Goal: Task Accomplishment & Management: Complete application form

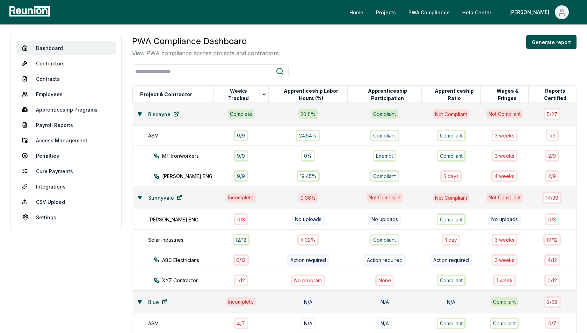
click at [139, 112] on icon at bounding box center [139, 113] width 3 height 3
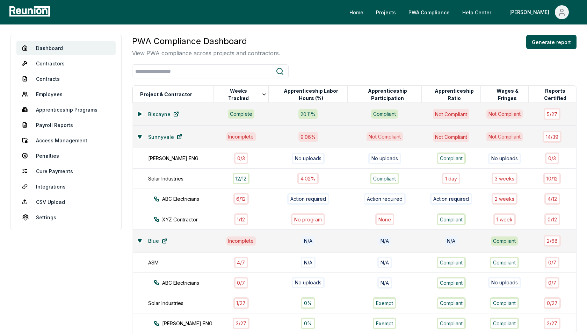
click at [139, 131] on div "Sunnyvale" at bounding box center [173, 137] width 73 height 14
click at [139, 137] on icon at bounding box center [139, 136] width 3 height 3
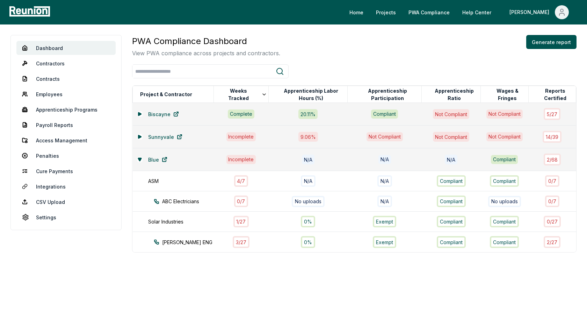
click at [140, 155] on div "Blue" at bounding box center [173, 159] width 73 height 14
click at [139, 158] on icon at bounding box center [139, 159] width 3 height 3
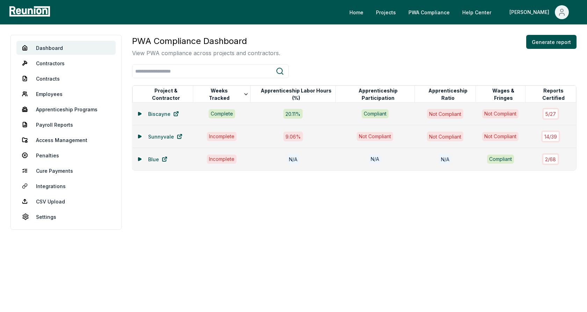
click at [334, 51] on div "PWA Compliance Dashboard View PWA compliance across projects and contractors. G…" at bounding box center [354, 46] width 444 height 22
click at [310, 41] on div "PWA Compliance Dashboard View PWA compliance across projects and contractors. G…" at bounding box center [354, 46] width 444 height 22
click at [189, 82] on div "PWA Compliance Dashboard View PWA compliance across projects and contractors. G…" at bounding box center [354, 103] width 444 height 136
click at [268, 44] on h3 "PWA Compliance Dashboard" at bounding box center [206, 41] width 148 height 13
click at [139, 115] on icon at bounding box center [140, 114] width 4 height 4
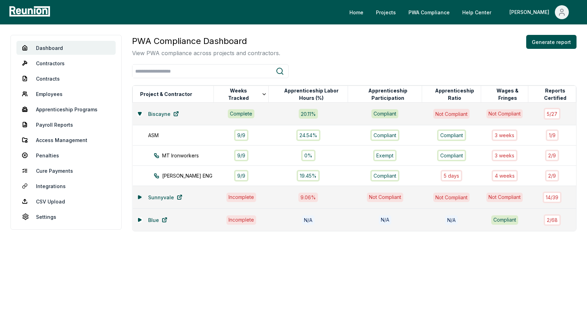
click at [138, 196] on icon at bounding box center [139, 197] width 3 height 3
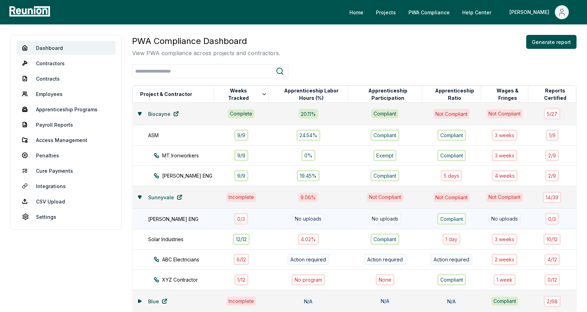
scroll to position [19, 0]
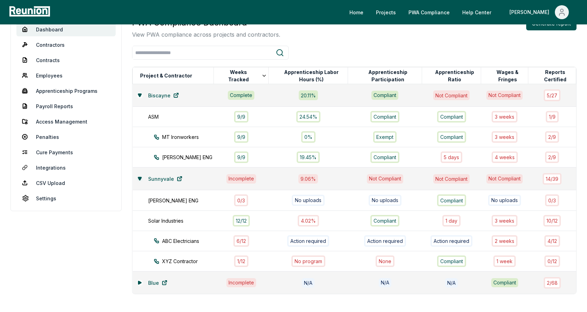
click at [140, 178] on icon at bounding box center [139, 179] width 3 height 3
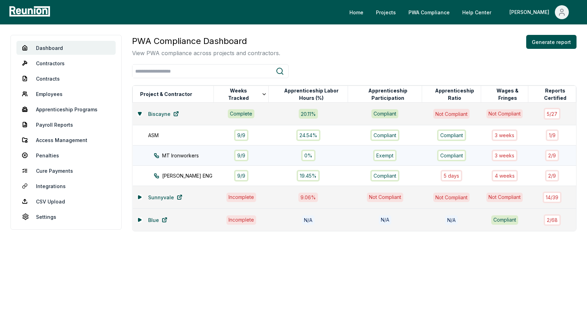
click at [200, 155] on div "MT Ironworkers" at bounding box center [190, 155] width 73 height 7
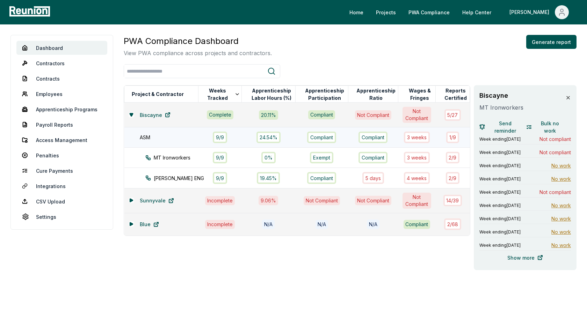
click at [162, 138] on div "ASM" at bounding box center [173, 137] width 66 height 7
click at [511, 191] on span "Week ending August 4, 2024" at bounding box center [499, 193] width 41 height 6
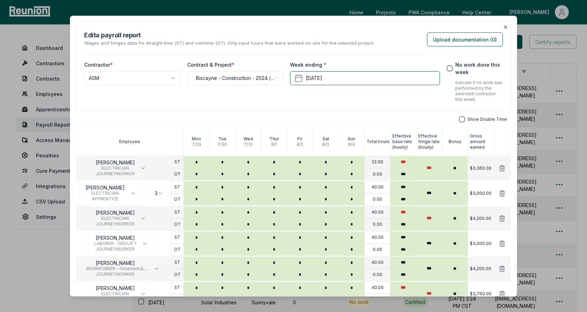
click at [321, 37] on h2 "Edit a payroll report" at bounding box center [229, 34] width 290 height 9
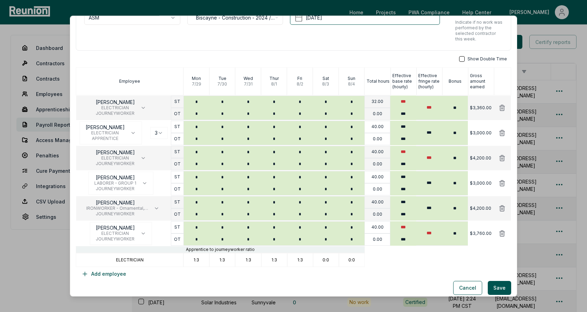
scroll to position [64, 0]
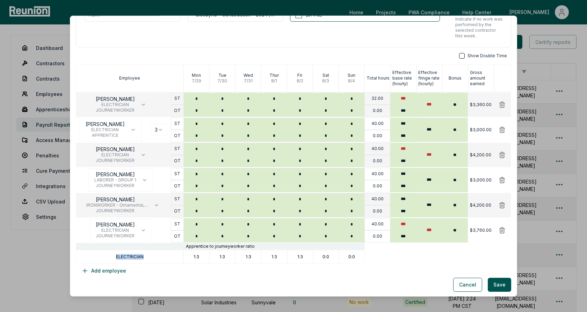
drag, startPoint x: 145, startPoint y: 257, endPoint x: 114, endPoint y: 257, distance: 30.8
click at [114, 257] on div "ELECTRICIAN" at bounding box center [130, 257] width 108 height 14
click at [131, 258] on p "ELECTRICIAN" at bounding box center [130, 257] width 28 height 6
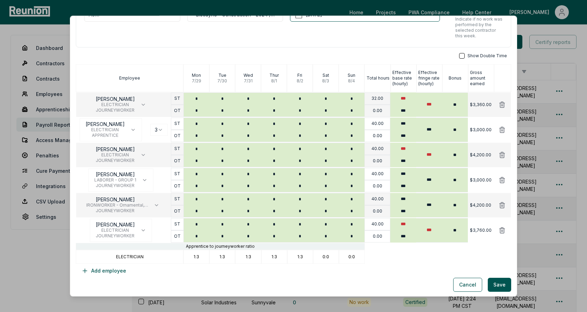
click at [196, 256] on p "1:3" at bounding box center [197, 257] width 6 height 6
drag, startPoint x: 193, startPoint y: 256, endPoint x: 204, endPoint y: 256, distance: 11.5
click at [204, 256] on div "1:3" at bounding box center [196, 257] width 26 height 14
drag, startPoint x: 218, startPoint y: 256, endPoint x: 231, endPoint y: 256, distance: 12.9
click at [231, 256] on div "1:3" at bounding box center [222, 257] width 26 height 14
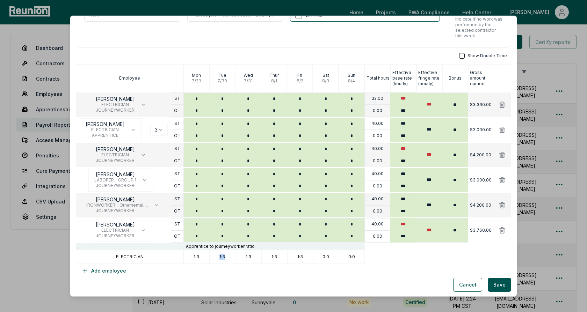
click at [223, 252] on div "1:3" at bounding box center [222, 257] width 26 height 14
drag, startPoint x: 219, startPoint y: 257, endPoint x: 231, endPoint y: 256, distance: 11.5
click at [231, 256] on div "1:3" at bounding box center [222, 257] width 26 height 14
click at [246, 256] on p "1:3" at bounding box center [249, 257] width 6 height 6
drag, startPoint x: 245, startPoint y: 256, endPoint x: 260, endPoint y: 256, distance: 14.7
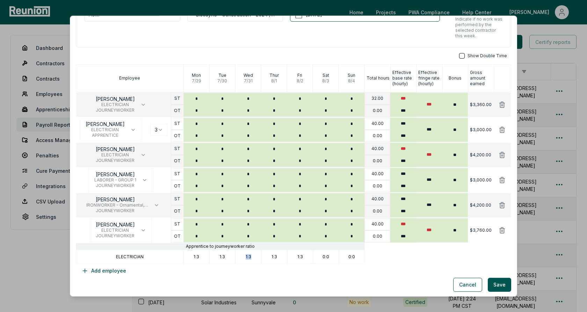
click at [260, 256] on div "1:3" at bounding box center [248, 257] width 26 height 14
click at [251, 256] on div "1:3" at bounding box center [248, 257] width 26 height 14
click at [301, 261] on div "1:3" at bounding box center [300, 257] width 26 height 14
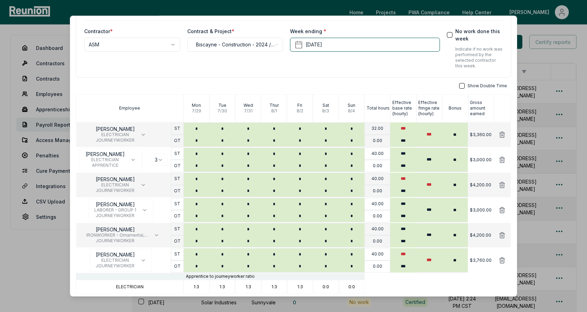
scroll to position [43, 0]
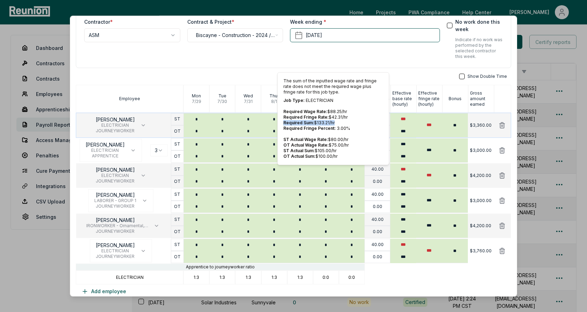
drag, startPoint x: 337, startPoint y: 123, endPoint x: 282, endPoint y: 121, distance: 54.9
click at [282, 121] on div "The sum of the inputted wage rate and fringe rate does not meet the required wa…" at bounding box center [333, 118] width 112 height 93
drag, startPoint x: 338, startPoint y: 151, endPoint x: 281, endPoint y: 151, distance: 57.0
click at [281, 151] on div "The sum of the inputted wage rate and fringe rate does not meet the required wa…" at bounding box center [333, 118] width 112 height 93
click at [323, 146] on span "OT Actual Wage Rate:" at bounding box center [305, 145] width 45 height 5
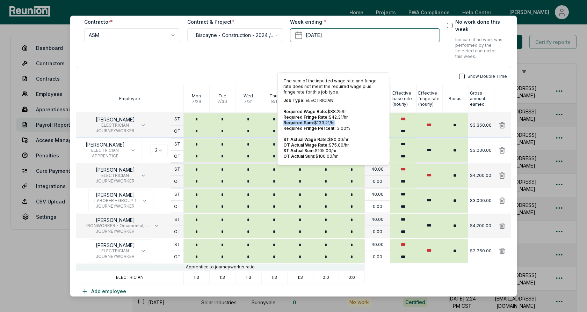
drag, startPoint x: 335, startPoint y: 122, endPoint x: 283, endPoint y: 120, distance: 51.8
click at [283, 120] on p "Required Sum: $ 133.21 /hr" at bounding box center [333, 123] width 100 height 6
click at [317, 120] on p "Required Sum: $ 133.21 /hr" at bounding box center [333, 123] width 100 height 6
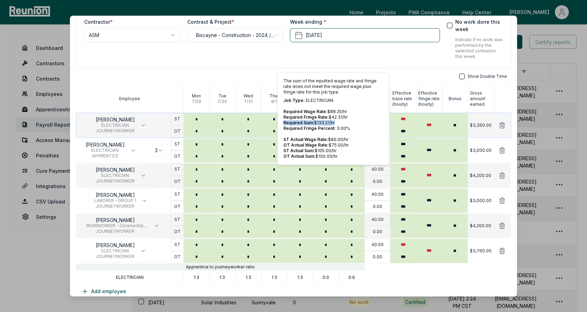
click at [333, 120] on p "Required Sum: $ 133.21 /hr" at bounding box center [333, 123] width 100 height 6
click at [407, 62] on div "**********" at bounding box center [293, 23] width 435 height 89
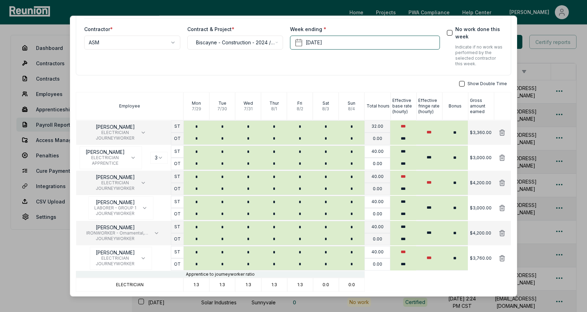
scroll to position [0, 0]
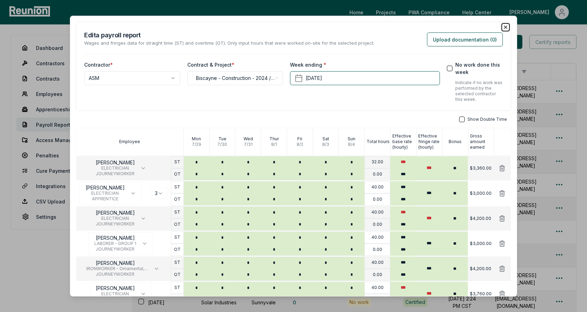
click at [505, 26] on icon "button" at bounding box center [506, 27] width 6 height 6
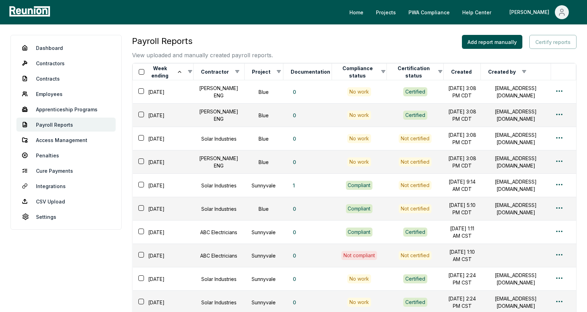
click at [416, 51] on div "Payroll Reports View uploaded and manually created payroll reports. Add report …" at bounding box center [354, 47] width 444 height 24
click at [506, 42] on button "Add report manually" at bounding box center [492, 42] width 60 height 14
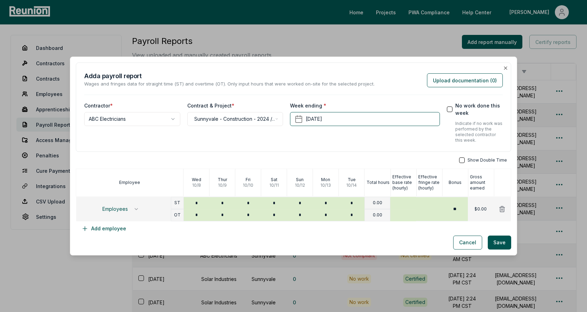
click at [201, 137] on div "**********" at bounding box center [235, 122] width 96 height 41
click at [130, 207] on button "Employees" at bounding box center [120, 209] width 49 height 12
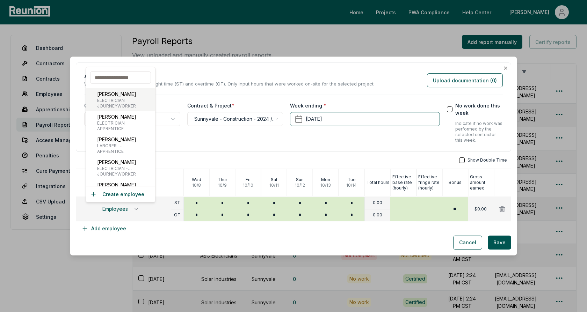
click at [127, 102] on span "ELECTRICIAN" at bounding box center [116, 101] width 39 height 6
type input "***"
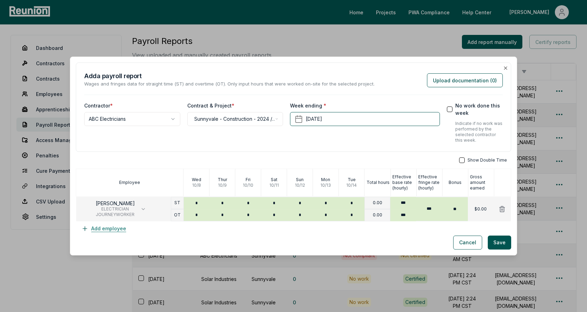
click at [116, 225] on button "Add employee" at bounding box center [104, 229] width 56 height 14
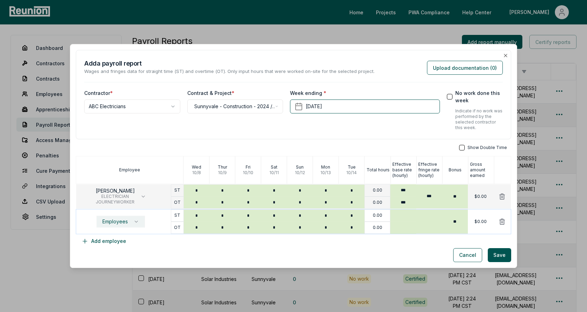
click at [118, 223] on span "Employees" at bounding box center [115, 222] width 26 height 6
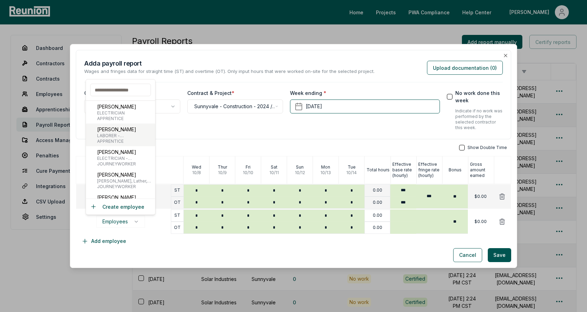
click at [125, 134] on span "LABORER - COOK COUNTY: LANDSCAPE DRIVER, 2 & 3 - LANDSCAPE OPERATORS" at bounding box center [124, 136] width 55 height 6
type input "***"
type input "*****"
type input "**"
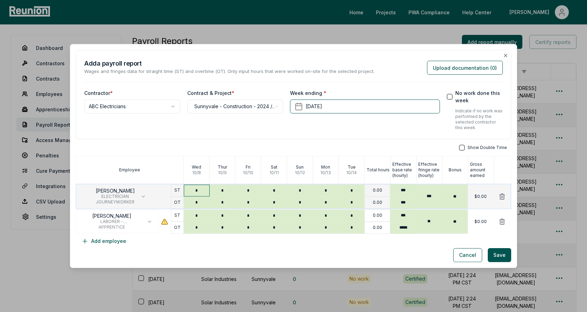
type input "*"
click at [203, 189] on input "*" at bounding box center [197, 191] width 26 height 12
type input "*"
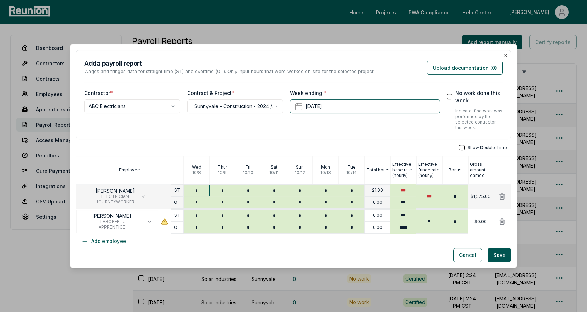
type input "*"
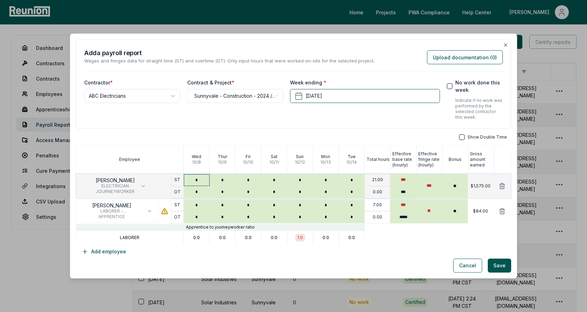
type input "*"
click at [273, 127] on div "**********" at bounding box center [293, 83] width 435 height 89
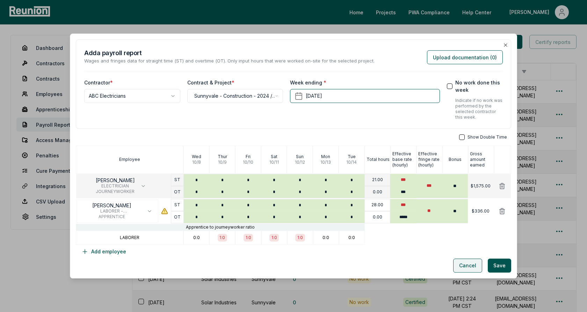
click at [469, 267] on button "Cancel" at bounding box center [467, 266] width 29 height 14
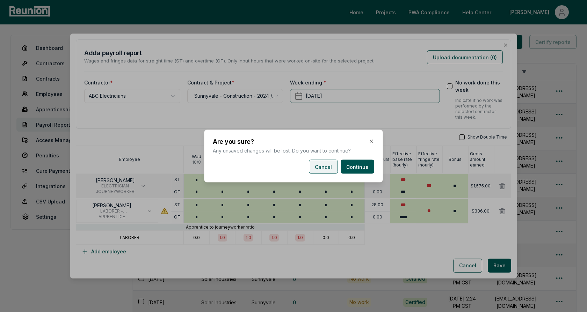
click at [327, 170] on button "Cancel" at bounding box center [323, 167] width 29 height 14
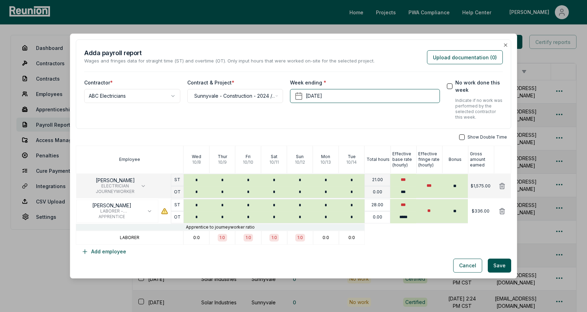
click at [338, 123] on div "**********" at bounding box center [293, 83] width 435 height 89
click at [399, 64] on div "Add a payroll report Wages and fringes data for straight time (ST) and overtime…" at bounding box center [293, 56] width 419 height 16
click at [392, 133] on div "**********" at bounding box center [293, 148] width 435 height 219
click at [446, 60] on button "Upload documentation ( 0 )" at bounding box center [465, 57] width 76 height 14
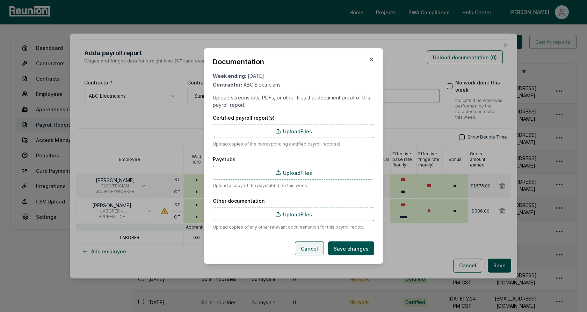
click at [316, 250] on button "Cancel" at bounding box center [309, 249] width 29 height 14
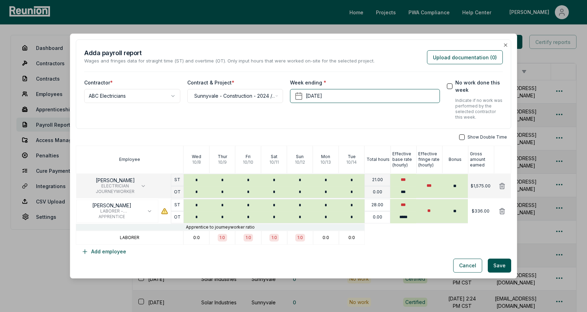
click at [402, 246] on div "Show Double Time Employee Wed 10 / 8 Thur 10 / 9 Fri 10 / 10 Sat 10 / 11 Sun 10…" at bounding box center [293, 197] width 435 height 124
click at [318, 122] on div "**********" at bounding box center [293, 83] width 435 height 89
click at [395, 130] on div "**********" at bounding box center [293, 148] width 435 height 219
click at [468, 265] on button "Cancel" at bounding box center [467, 266] width 29 height 14
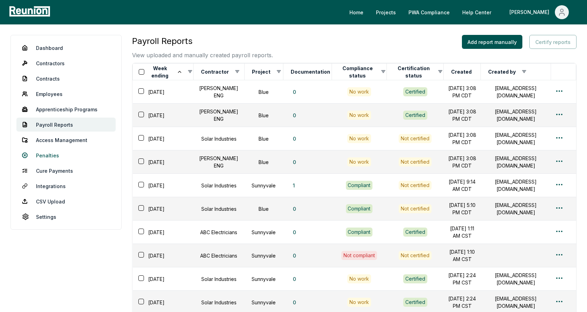
click at [46, 157] on link "Penalties" at bounding box center [65, 156] width 99 height 14
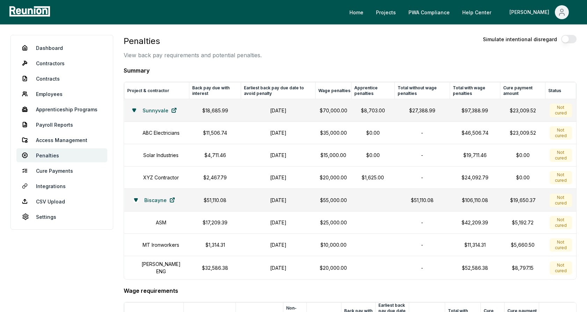
click at [133, 108] on icon at bounding box center [134, 110] width 4 height 4
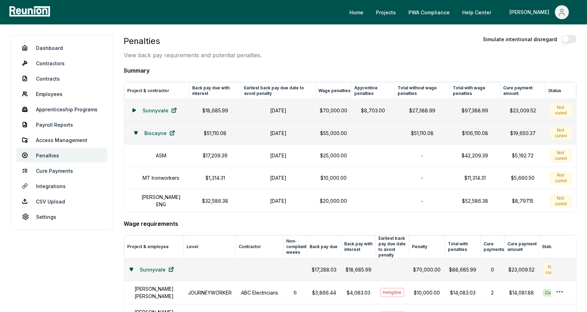
click at [252, 54] on p "View back pay requirements and potential penalties." at bounding box center [193, 55] width 138 height 8
drag, startPoint x: 226, startPoint y: 132, endPoint x: 200, endPoint y: 132, distance: 25.5
click at [200, 132] on p "$51,110.08" at bounding box center [215, 133] width 43 height 7
click at [215, 133] on p "$51,110.08" at bounding box center [215, 133] width 43 height 7
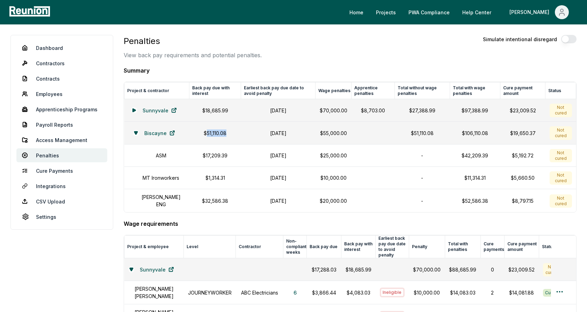
click at [215, 133] on p "$51,110.08" at bounding box center [215, 133] width 43 height 7
click at [234, 132] on td "$51,110.08" at bounding box center [215, 133] width 52 height 23
drag, startPoint x: 300, startPoint y: 154, endPoint x: 256, endPoint y: 154, distance: 43.7
click at [256, 154] on h1 "October 31, 2024" at bounding box center [278, 155] width 66 height 7
drag, startPoint x: 299, startPoint y: 133, endPoint x: 255, endPoint y: 133, distance: 44.4
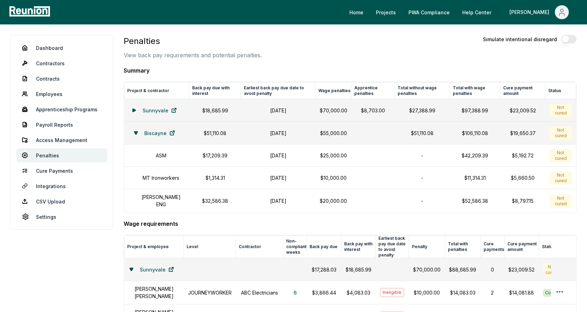
click at [255, 133] on h1 "October 31, 2024" at bounding box center [278, 133] width 66 height 7
drag, startPoint x: 351, startPoint y: 132, endPoint x: 321, endPoint y: 132, distance: 30.1
click at [321, 132] on tr "Biscayne $51,110.08 October 31, 2024 $55,000.00 $51,110.08 $106,110.08 $19,650.…" at bounding box center [350, 133] width 452 height 23
click at [335, 132] on p "$55,000.00" at bounding box center [334, 133] width 28 height 7
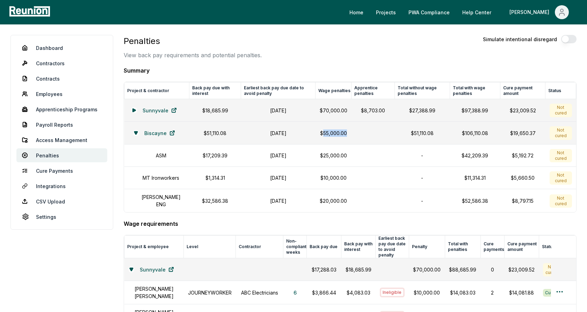
click at [335, 132] on p "$55,000.00" at bounding box center [334, 133] width 28 height 7
drag, startPoint x: 297, startPoint y: 133, endPoint x: 259, endPoint y: 133, distance: 38.1
click at [260, 133] on h1 "October 31, 2024" at bounding box center [278, 133] width 66 height 7
click at [272, 133] on h1 "October 31, 2024" at bounding box center [278, 133] width 66 height 7
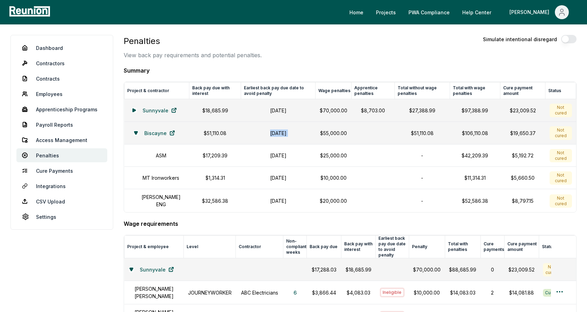
click at [272, 133] on h1 "October 31, 2024" at bounding box center [278, 133] width 66 height 7
click at [281, 125] on td "October 31, 2024" at bounding box center [278, 133] width 74 height 23
click at [136, 110] on icon at bounding box center [134, 110] width 4 height 4
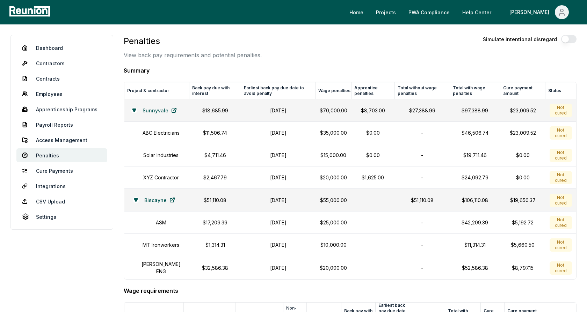
click at [378, 112] on p "$8,703.00" at bounding box center [373, 110] width 35 height 7
click at [135, 111] on icon at bounding box center [133, 110] width 3 height 3
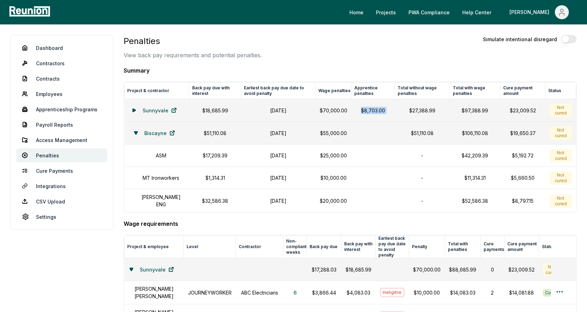
click at [338, 58] on div "Penalties View back pay requirements and potential penalties. Simulate intentio…" at bounding box center [350, 47] width 453 height 24
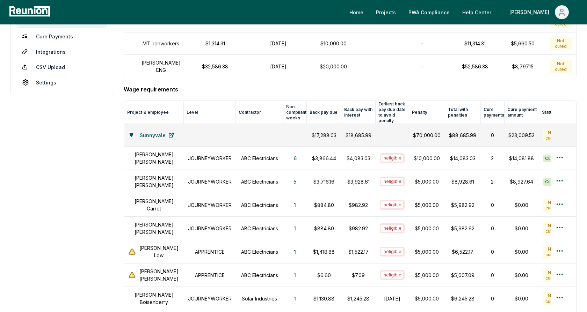
scroll to position [146, 0]
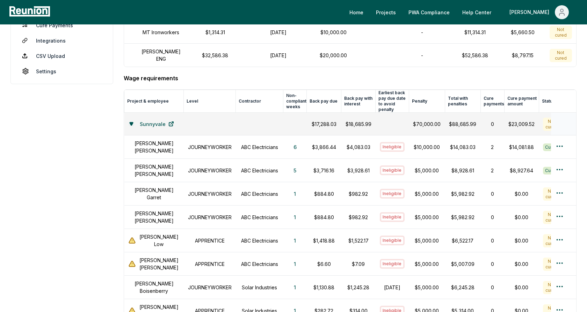
click at [133, 123] on icon at bounding box center [131, 124] width 3 height 3
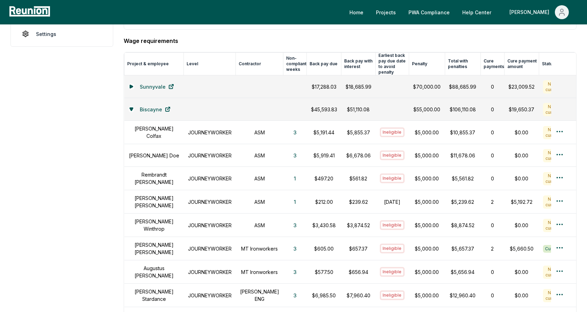
scroll to position [185, 0]
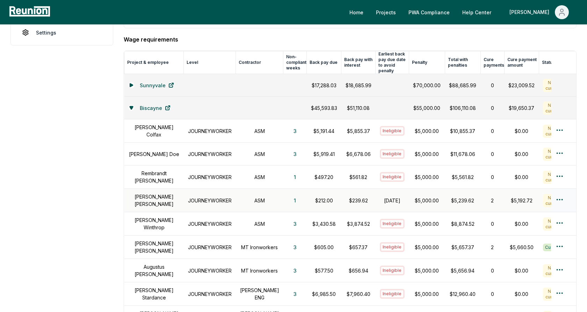
click at [160, 193] on h1 "Alice Smith" at bounding box center [154, 200] width 51 height 15
click at [206, 197] on h1 "JOURNEYWORKER" at bounding box center [210, 200] width 44 height 7
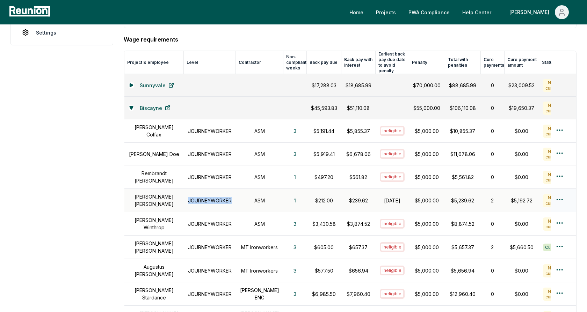
click at [206, 197] on h1 "JOURNEYWORKER" at bounding box center [210, 200] width 44 height 7
click at [260, 197] on h1 "ASM" at bounding box center [259, 200] width 39 height 7
click at [288, 194] on button "1" at bounding box center [294, 201] width 13 height 14
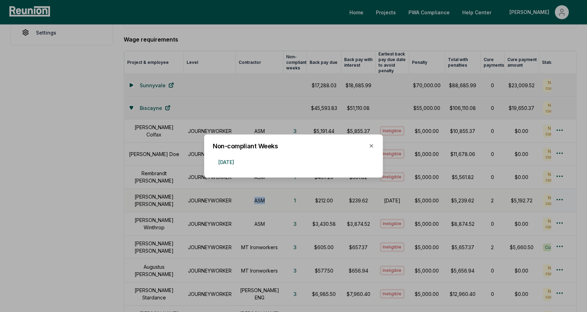
click at [276, 184] on div at bounding box center [293, 156] width 587 height 312
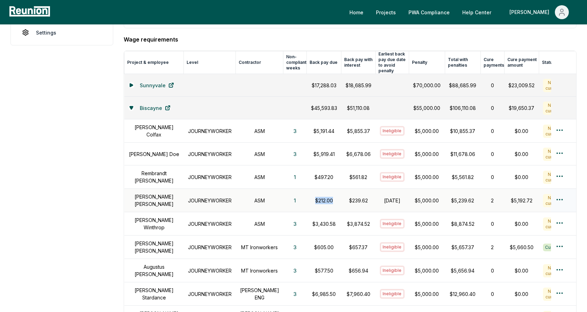
drag, startPoint x: 325, startPoint y: 195, endPoint x: 306, endPoint y: 194, distance: 18.9
click at [311, 197] on p "$212.00" at bounding box center [324, 200] width 26 height 7
click at [316, 197] on p "$212.00" at bounding box center [324, 200] width 26 height 7
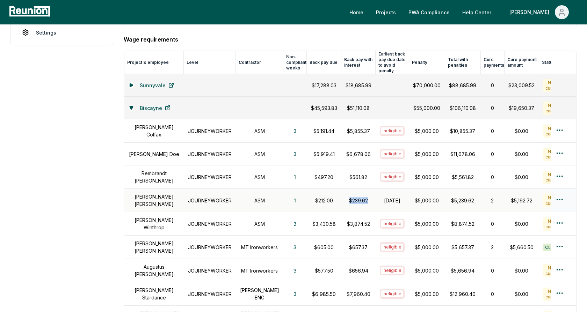
drag, startPoint x: 360, startPoint y: 193, endPoint x: 339, endPoint y: 193, distance: 21.3
click at [346, 197] on p "$239.62" at bounding box center [359, 200] width 26 height 7
click at [348, 197] on p "$239.62" at bounding box center [359, 200] width 26 height 7
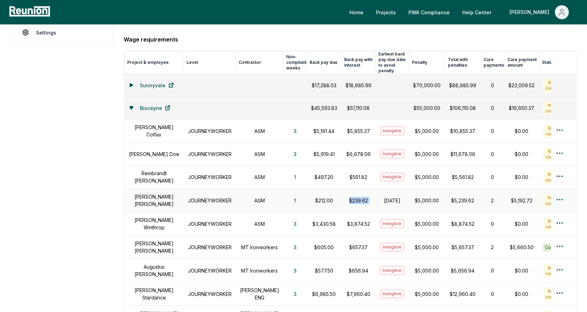
click at [353, 189] on td "$239.62" at bounding box center [358, 200] width 34 height 23
click at [356, 197] on p "$239.62" at bounding box center [359, 200] width 26 height 7
click at [341, 189] on td "$239.62" at bounding box center [358, 200] width 34 height 23
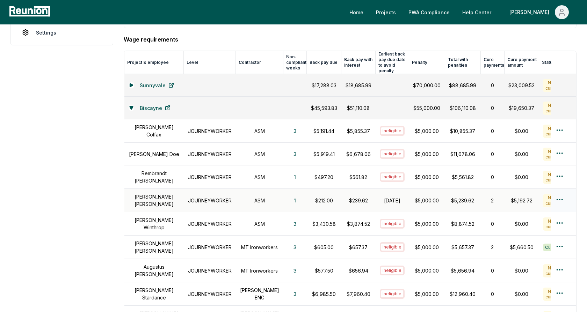
click at [352, 197] on p "$239.62" at bounding box center [359, 200] width 26 height 7
click at [356, 189] on td "$239.62" at bounding box center [358, 200] width 34 height 23
drag, startPoint x: 396, startPoint y: 200, endPoint x: 370, endPoint y: 190, distance: 26.8
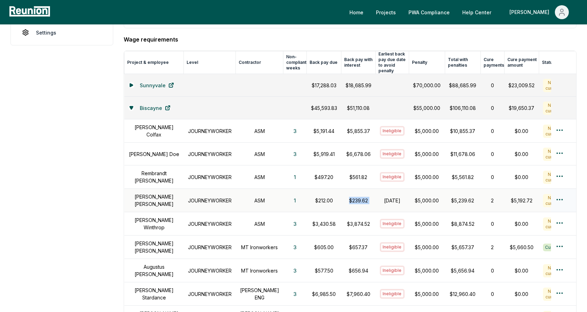
click at [376, 190] on td "October 31, 2024" at bounding box center [393, 200] width 34 height 23
click at [383, 197] on h1 "October 31, 2024" at bounding box center [392, 200] width 25 height 7
click at [349, 197] on p "$239.62" at bounding box center [359, 200] width 26 height 7
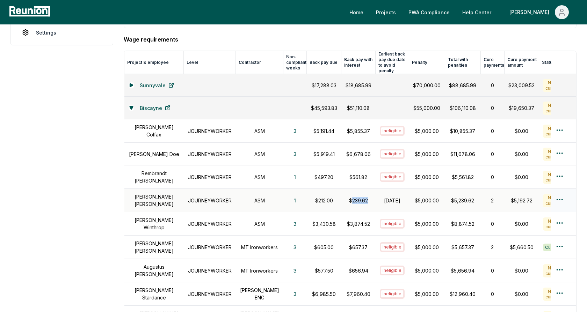
click at [349, 197] on p "$239.62" at bounding box center [359, 200] width 26 height 7
click at [383, 197] on h1 "October 31, 2024" at bounding box center [392, 200] width 25 height 7
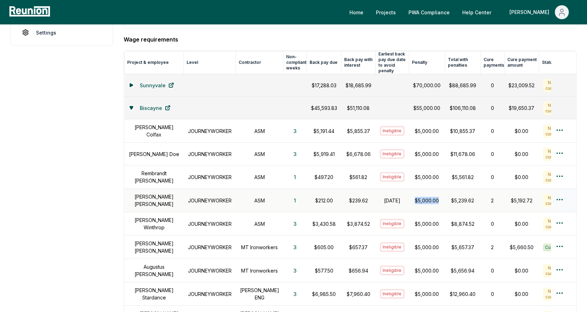
drag, startPoint x: 430, startPoint y: 193, endPoint x: 403, endPoint y: 193, distance: 26.6
click at [409, 193] on td "$5,000.00" at bounding box center [427, 200] width 36 height 23
click at [416, 197] on p "$5,000.00" at bounding box center [427, 200] width 28 height 7
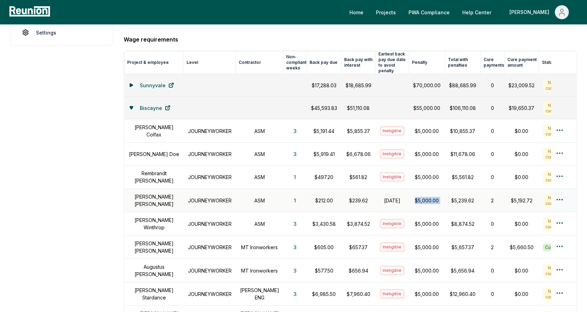
drag, startPoint x: 391, startPoint y: 198, endPoint x: 370, endPoint y: 190, distance: 22.5
click at [380, 197] on h1 "October 31, 2024" at bounding box center [392, 200] width 25 height 7
click at [382, 197] on h1 "October 31, 2024" at bounding box center [392, 200] width 25 height 7
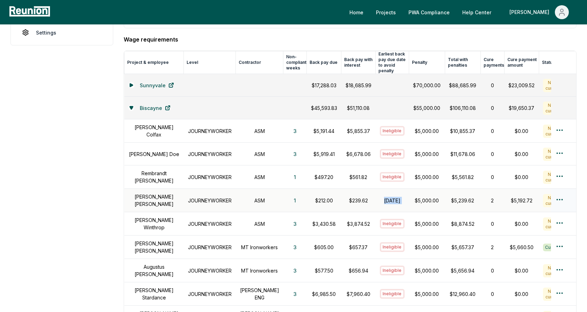
click at [383, 197] on h1 "October 31, 2024" at bounding box center [392, 200] width 25 height 7
click at [420, 197] on p "$5,000.00" at bounding box center [427, 200] width 28 height 7
click at [385, 197] on h1 "October 31, 2024" at bounding box center [392, 200] width 25 height 7
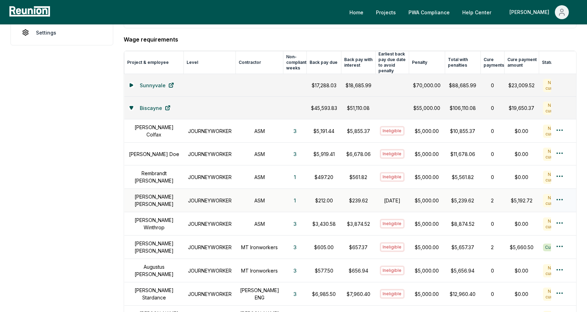
click at [385, 197] on h1 "October 31, 2024" at bounding box center [392, 200] width 25 height 7
click at [392, 197] on h1 "October 31, 2024" at bounding box center [392, 200] width 25 height 7
drag, startPoint x: 395, startPoint y: 197, endPoint x: 372, endPoint y: 190, distance: 23.8
click at [376, 190] on td "October 31, 2024" at bounding box center [393, 200] width 34 height 23
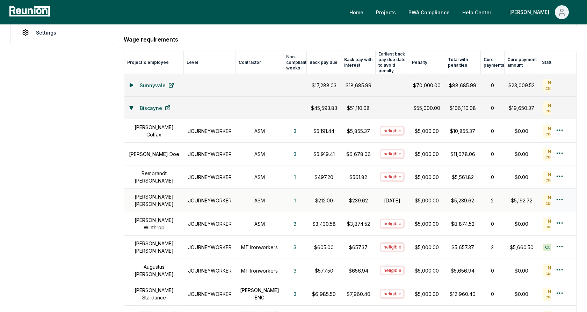
click at [380, 197] on h1 "October 31, 2024" at bounding box center [392, 200] width 25 height 7
click at [413, 197] on p "$5,000.00" at bounding box center [427, 200] width 28 height 7
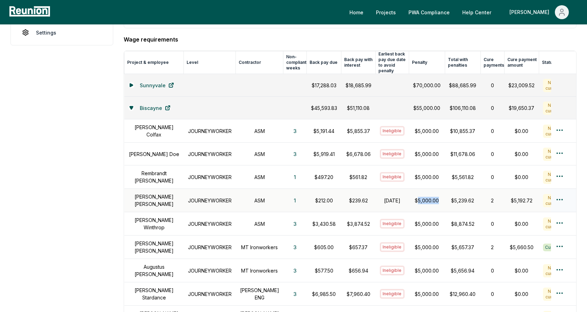
click at [413, 197] on p "$5,000.00" at bounding box center [427, 200] width 28 height 7
click at [380, 197] on h1 "October 31, 2024" at bounding box center [392, 200] width 25 height 7
click at [396, 36] on h4 "Wage requirements" at bounding box center [350, 39] width 453 height 8
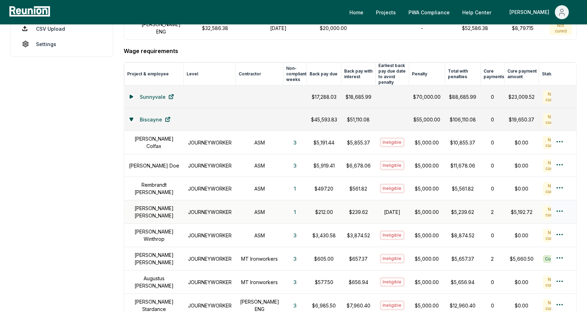
scroll to position [180, 0]
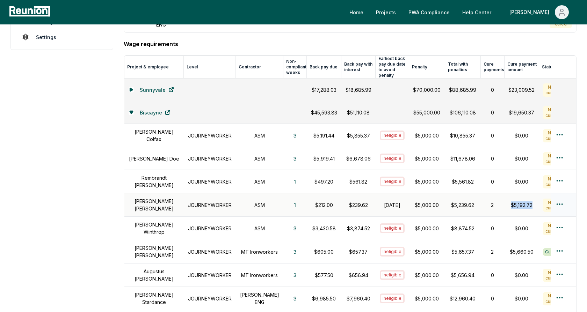
drag, startPoint x: 524, startPoint y: 196, endPoint x: 497, endPoint y: 196, distance: 26.6
click at [504, 196] on td "$5,192.72" at bounding box center [521, 205] width 35 height 23
drag, startPoint x: 464, startPoint y: 197, endPoint x: 442, endPoint y: 197, distance: 22.7
click at [445, 197] on td "$5,239.62" at bounding box center [463, 205] width 36 height 23
click at [453, 202] on p "$5,239.62" at bounding box center [462, 205] width 27 height 7
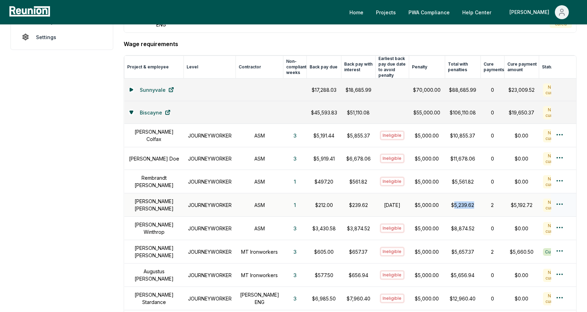
click at [453, 202] on p "$5,239.62" at bounding box center [462, 205] width 27 height 7
click at [487, 202] on div "2" at bounding box center [492, 205] width 15 height 7
click at [560, 197] on html "Please visit us on your desktop We're working on making our marketplace mobile-…" at bounding box center [293, 196] width 587 height 752
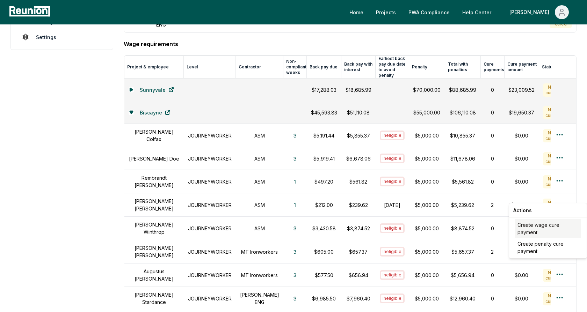
click at [536, 230] on div "Create wage cure payment" at bounding box center [548, 228] width 66 height 19
click at [426, 202] on p "$5,000.00" at bounding box center [427, 205] width 28 height 7
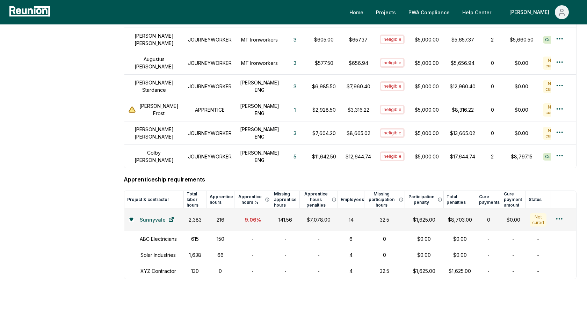
scroll to position [427, 0]
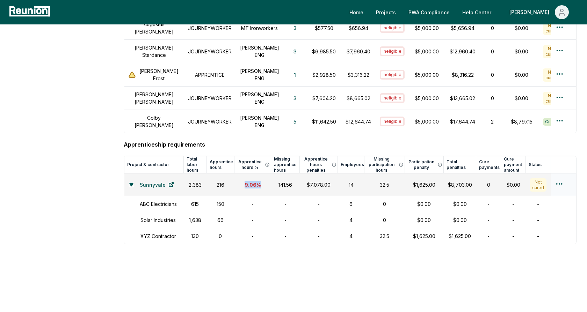
drag, startPoint x: 263, startPoint y: 174, endPoint x: 245, endPoint y: 174, distance: 18.9
click at [245, 181] on div "9.06 %" at bounding box center [253, 184] width 28 height 7
drag, startPoint x: 297, startPoint y: 172, endPoint x: 274, endPoint y: 172, distance: 22.7
click at [274, 174] on td "141.56" at bounding box center [285, 185] width 29 height 23
click at [287, 181] on div "141.56" at bounding box center [285, 184] width 20 height 7
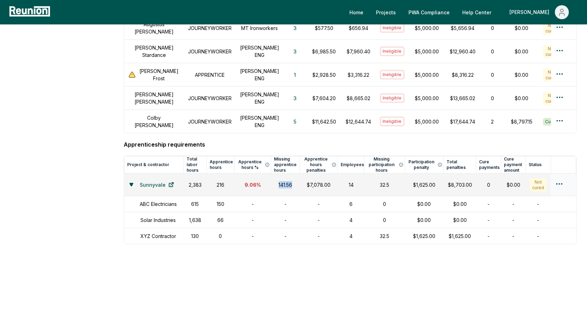
click at [287, 181] on div "141.56" at bounding box center [285, 184] width 20 height 7
drag, startPoint x: 334, startPoint y: 173, endPoint x: 306, endPoint y: 173, distance: 27.6
click at [306, 181] on div "$7,078.00" at bounding box center [319, 184] width 30 height 7
click at [369, 181] on div "32.5" at bounding box center [385, 184] width 32 height 7
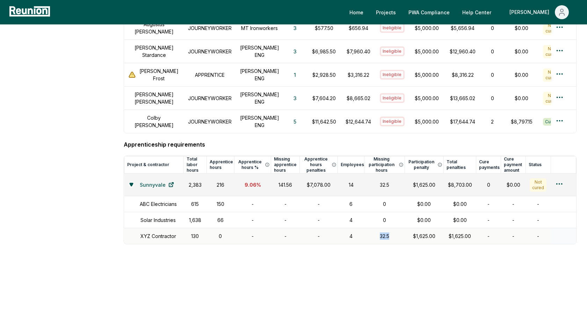
drag, startPoint x: 392, startPoint y: 225, endPoint x: 376, endPoint y: 225, distance: 16.4
click at [378, 233] on div "32.5" at bounding box center [385, 236] width 32 height 7
drag, startPoint x: 356, startPoint y: 225, endPoint x: 346, endPoint y: 225, distance: 10.8
click at [346, 229] on td "4" at bounding box center [351, 237] width 27 height 16
click at [367, 229] on td "32.5" at bounding box center [384, 237] width 40 height 16
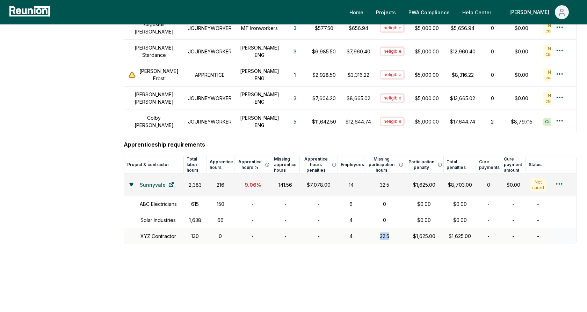
drag, startPoint x: 394, startPoint y: 224, endPoint x: 377, endPoint y: 224, distance: 16.8
click at [377, 233] on div "32.5" at bounding box center [385, 236] width 32 height 7
drag, startPoint x: 438, startPoint y: 173, endPoint x: 411, endPoint y: 173, distance: 27.3
click at [411, 181] on div "$1,625.00" at bounding box center [424, 184] width 30 height 7
click at [428, 181] on div "$1,625.00" at bounding box center [424, 184] width 30 height 7
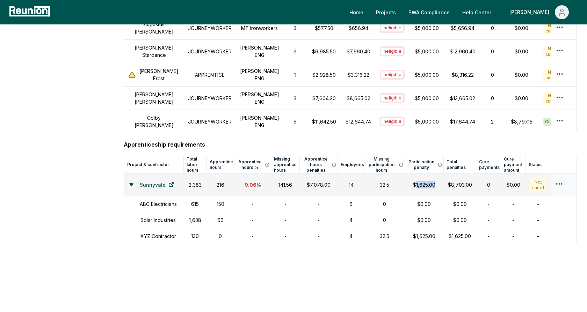
click at [428, 181] on div "$1,625.00" at bounding box center [424, 184] width 30 height 7
click at [422, 140] on h4 "Apprenticeship requirements" at bounding box center [350, 144] width 453 height 8
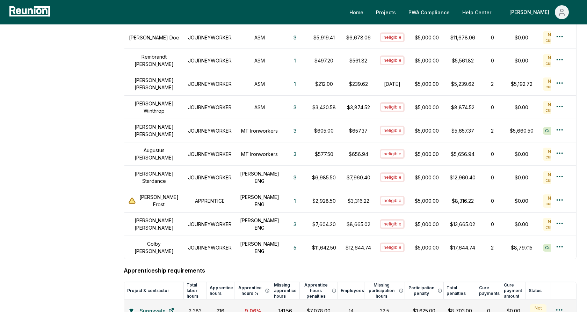
scroll to position [294, 0]
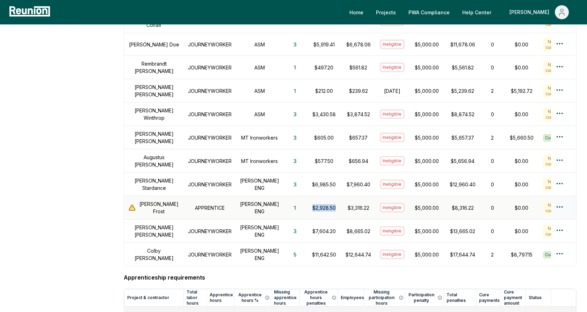
drag, startPoint x: 328, startPoint y: 200, endPoint x: 303, endPoint y: 200, distance: 25.5
click at [307, 200] on td "$2,928.50" at bounding box center [324, 207] width 35 height 23
click at [311, 204] on p "$2,928.50" at bounding box center [324, 207] width 26 height 7
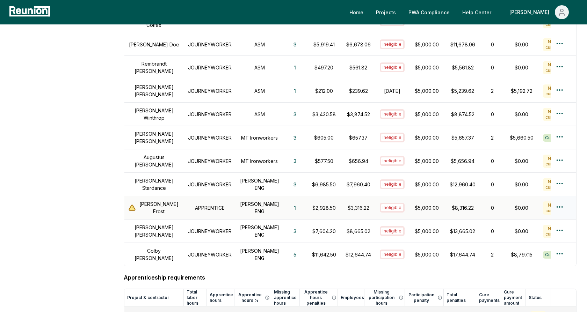
click at [359, 204] on p "$3,316.22" at bounding box center [359, 207] width 26 height 7
click at [102, 195] on aside "Dashboard Contractors Contracts Employees Apprenticeship Programs Payroll Repor…" at bounding box center [61, 94] width 103 height 707
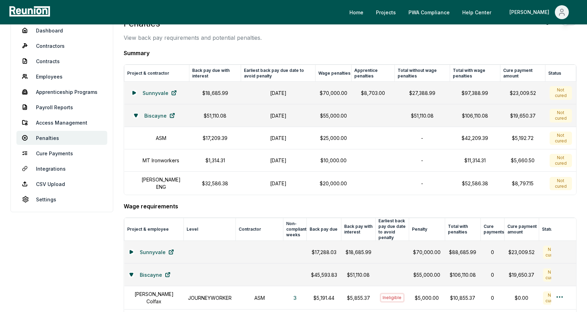
scroll to position [0, 0]
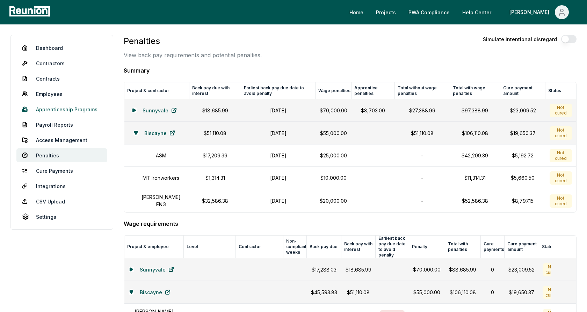
click at [77, 109] on link "Apprenticeship Programs" at bounding box center [61, 109] width 91 height 14
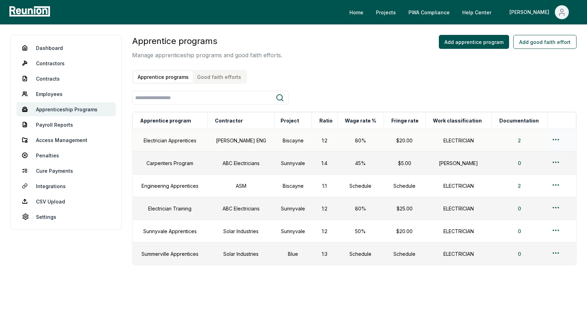
click at [555, 138] on html "Please visit us on your desktop We're working on making our marketplace mobile-…" at bounding box center [293, 166] width 587 height 332
click at [529, 168] on div "Edit" at bounding box center [548, 167] width 66 height 12
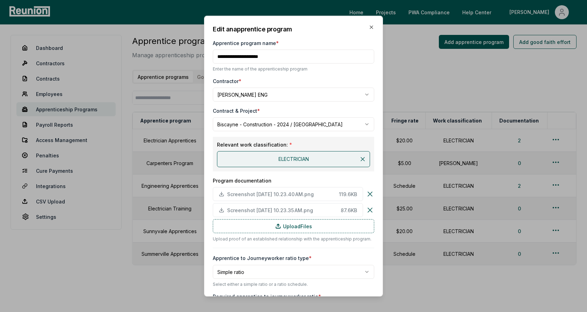
click at [327, 76] on div "**********" at bounding box center [293, 309] width 161 height 570
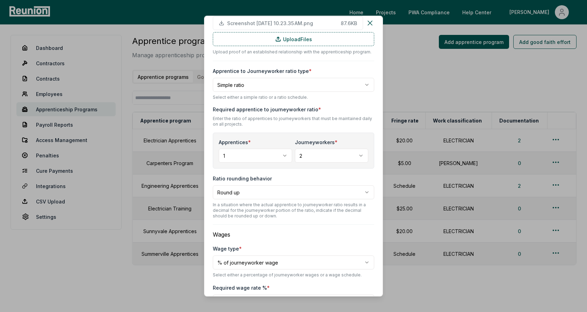
scroll to position [190, 0]
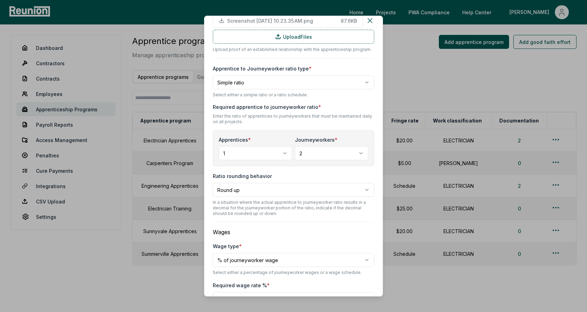
click at [256, 86] on body "Please visit us on your desktop We're working on making our marketplace mobile-…" at bounding box center [293, 166] width 587 height 332
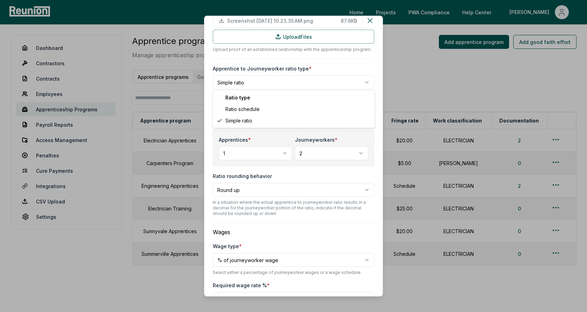
select select "********"
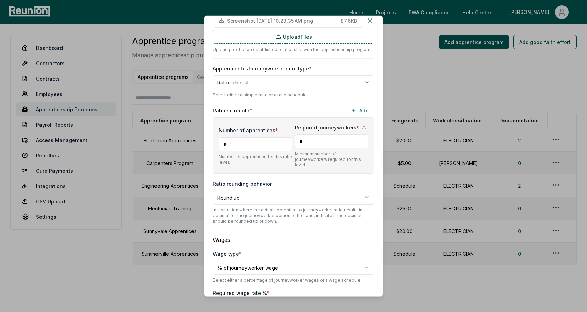
click at [357, 108] on button "Add" at bounding box center [359, 110] width 29 height 14
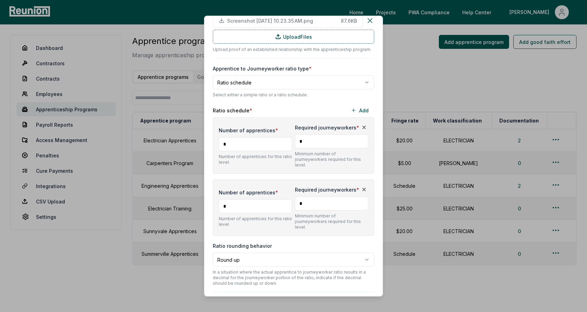
click at [254, 200] on input "*" at bounding box center [255, 207] width 73 height 14
click at [269, 204] on div "Number of apprentices * ** Number of apprentices for this ratio level." at bounding box center [255, 207] width 73 height 39
type input "*"
click at [310, 199] on input "*" at bounding box center [331, 204] width 73 height 14
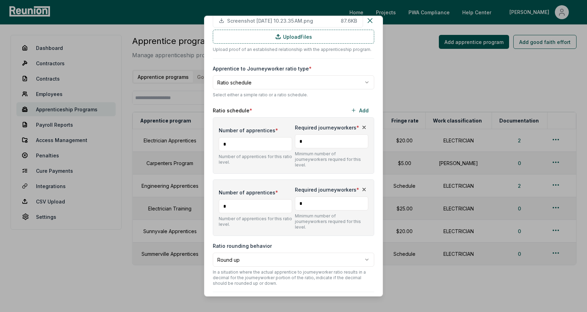
type input "*"
click at [286, 180] on div "Number of apprentices * * Number of apprentices for this ratio level. Required …" at bounding box center [293, 208] width 161 height 57
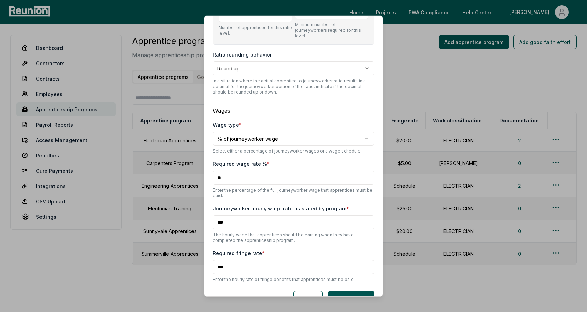
scroll to position [385, 0]
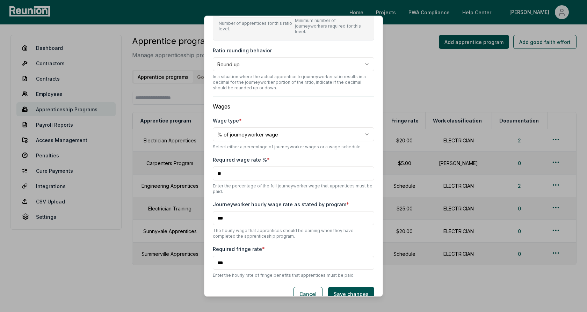
drag, startPoint x: 227, startPoint y: 206, endPoint x: 214, endPoint y: 205, distance: 13.3
click at [214, 211] on input "***" at bounding box center [293, 218] width 161 height 14
click at [229, 211] on input "***" at bounding box center [293, 218] width 161 height 14
drag, startPoint x: 229, startPoint y: 206, endPoint x: 215, endPoint y: 206, distance: 14.0
click at [215, 211] on input "***" at bounding box center [293, 218] width 161 height 14
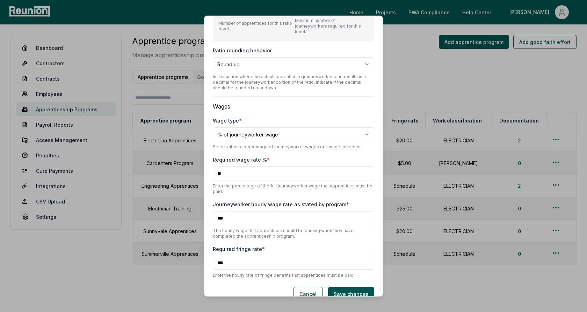
drag, startPoint x: 233, startPoint y: 161, endPoint x: 217, endPoint y: 160, distance: 16.1
click at [216, 167] on input "**" at bounding box center [293, 174] width 161 height 14
click at [246, 121] on body "Please visit us on your desktop We're working on making our marketplace mobile-…" at bounding box center [293, 166] width 587 height 332
select select "**********"
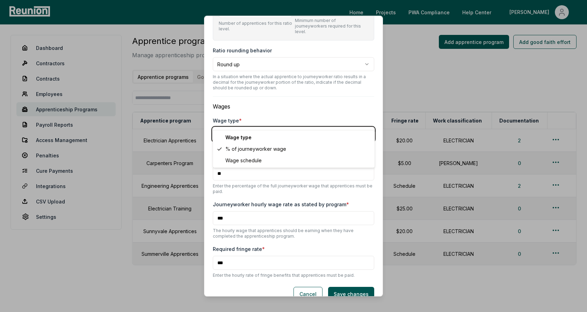
scroll to position [327, 0]
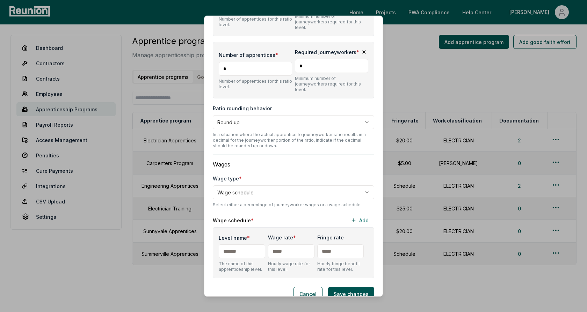
click at [361, 214] on button "Add" at bounding box center [359, 221] width 29 height 14
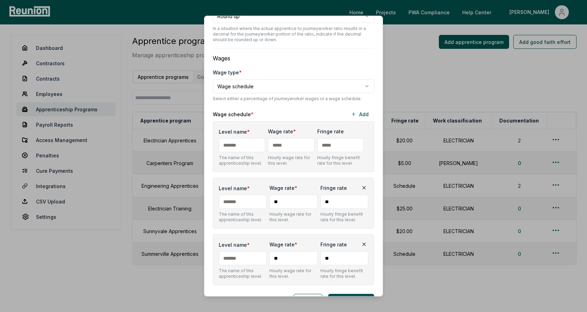
scroll to position [440, 0]
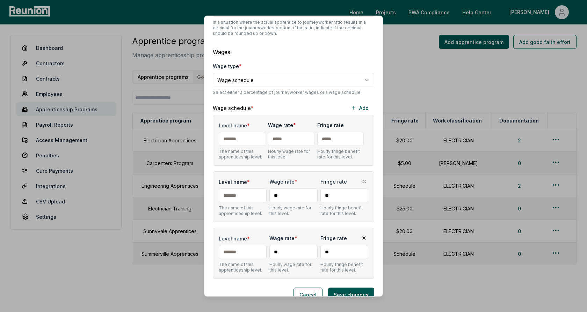
click at [246, 132] on input "Level name *" at bounding box center [242, 139] width 46 height 14
type input "*"
click at [250, 189] on input "Level name *" at bounding box center [243, 196] width 48 height 14
type input "*"
click at [236, 245] on input "Level name *" at bounding box center [243, 252] width 48 height 14
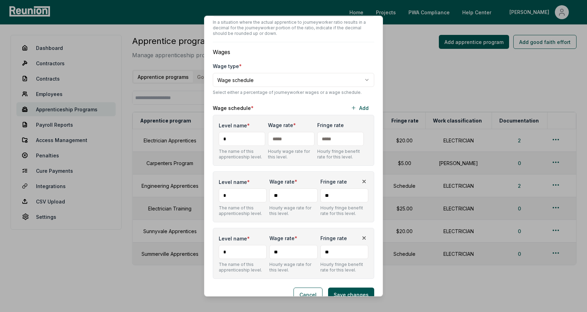
type input "*"
click at [296, 132] on input "text" at bounding box center [291, 139] width 46 height 14
type input "***"
click at [293, 189] on input "**" at bounding box center [293, 196] width 48 height 14
type input "****"
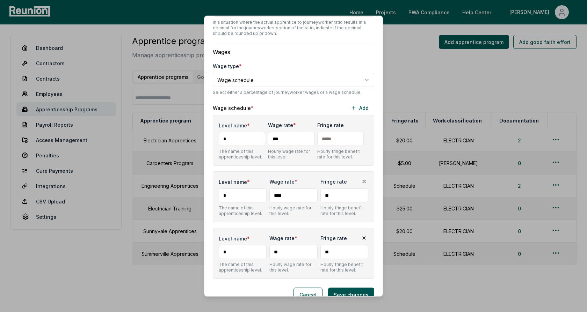
click at [287, 245] on input "**" at bounding box center [293, 252] width 48 height 14
type input "***"
click at [299, 189] on input "****" at bounding box center [293, 196] width 48 height 14
type input "***"
click at [300, 172] on div "Level name * The name of this apprenticeship level. Wage rate * *** Hourly wage…" at bounding box center [293, 197] width 161 height 51
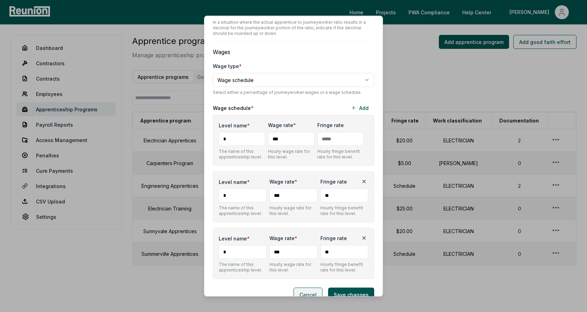
click at [307, 288] on button "Cancel" at bounding box center [308, 295] width 29 height 14
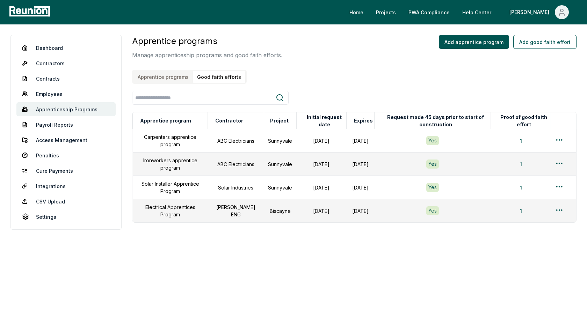
click at [223, 78] on button "Good faith efforts" at bounding box center [219, 77] width 52 height 12
click at [346, 78] on div "Apprentice programs Manage apprenticeship programs and good faith efforts. Appr…" at bounding box center [354, 59] width 444 height 49
click at [562, 209] on html "Please visit us on your desktop We're working on making our marketplace mobile-…" at bounding box center [293, 156] width 587 height 312
click at [535, 237] on div "Edit" at bounding box center [548, 237] width 66 height 12
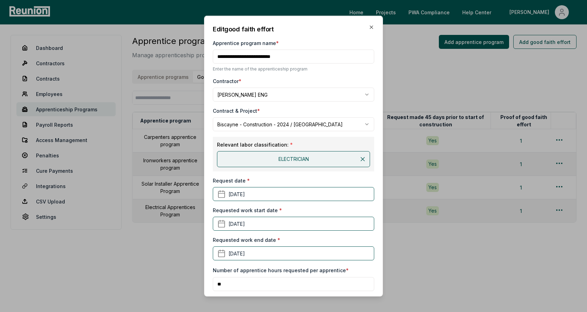
click at [325, 79] on div "Contractor *" at bounding box center [293, 81] width 161 height 7
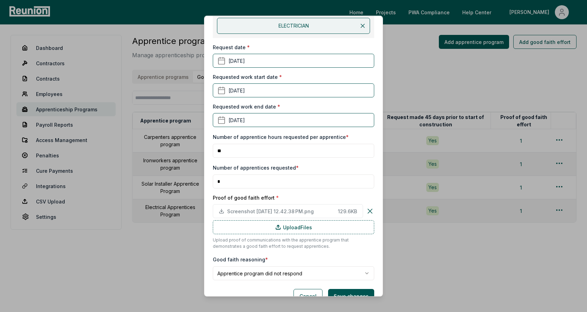
scroll to position [148, 0]
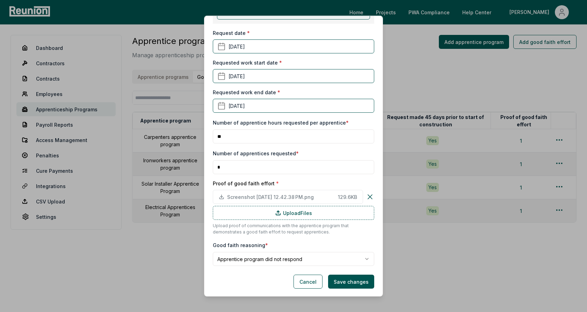
click at [276, 256] on body "Please visit us on your desktop We're working on making our marketplace mobile-…" at bounding box center [293, 156] width 587 height 312
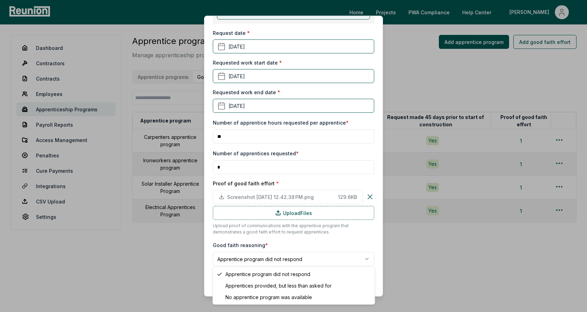
click at [278, 229] on body "Please visit us on your desktop We're working on making our marketplace mobile-…" at bounding box center [293, 156] width 587 height 312
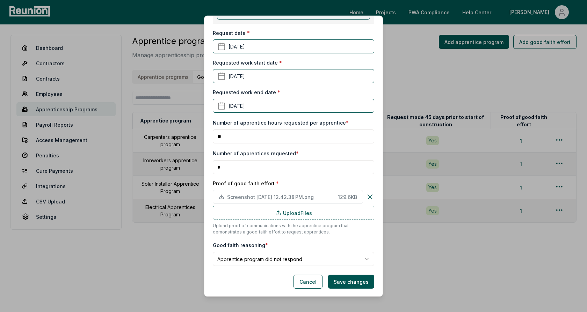
click at [291, 232] on p "Upload proof of communications with the apprentice program that demonstrates a …" at bounding box center [293, 229] width 161 height 13
drag, startPoint x: 224, startPoint y: 135, endPoint x: 214, endPoint y: 135, distance: 10.8
click at [214, 135] on input "**" at bounding box center [293, 137] width 161 height 14
click at [241, 139] on input "**" at bounding box center [293, 137] width 161 height 14
click at [238, 135] on input "**" at bounding box center [293, 137] width 161 height 14
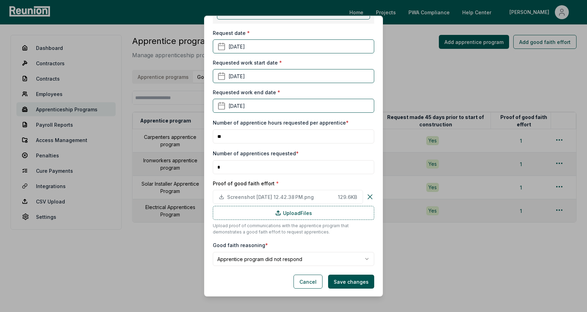
click at [229, 169] on input "*" at bounding box center [293, 167] width 161 height 14
click at [231, 137] on input "**" at bounding box center [293, 137] width 161 height 14
click at [238, 152] on label "Number of apprentices requested *" at bounding box center [256, 154] width 86 height 6
click at [284, 189] on div "Proof of good faith effort * Screenshot 2025-03-04 at 12.42.38 PM.png 129.6 KB …" at bounding box center [293, 208] width 161 height 56
click at [314, 240] on div "**********" at bounding box center [293, 72] width 161 height 390
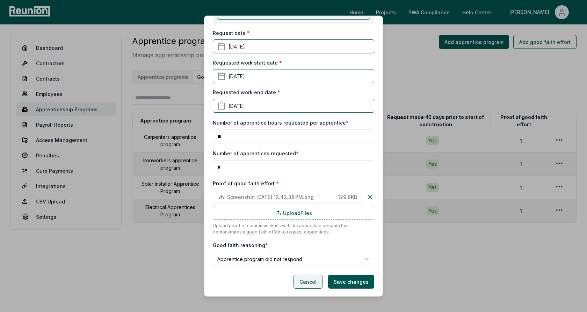
click at [309, 280] on button "Cancel" at bounding box center [308, 282] width 29 height 14
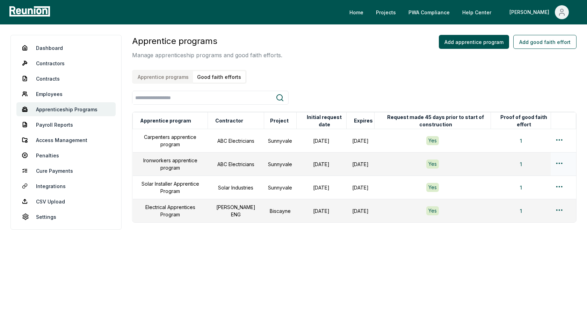
click at [297, 168] on td "February 02, 2025" at bounding box center [321, 164] width 50 height 23
click at [58, 95] on link "Employees" at bounding box center [65, 94] width 99 height 14
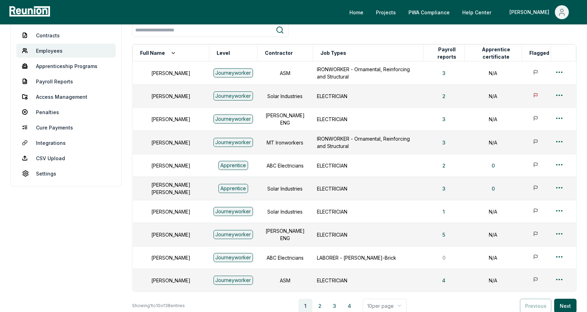
scroll to position [55, 0]
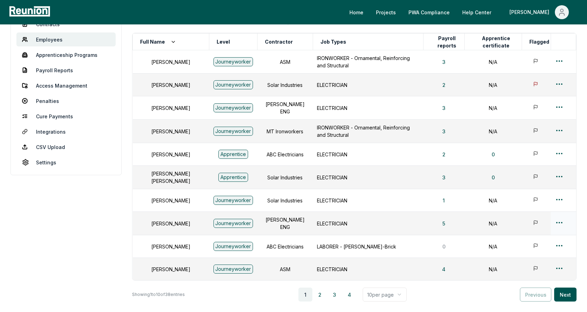
click at [562, 218] on html "Please visit us on your desktop We're working on making our marketplace mobile-…" at bounding box center [293, 156] width 587 height 423
click at [533, 243] on div "Edit" at bounding box center [548, 246] width 66 height 12
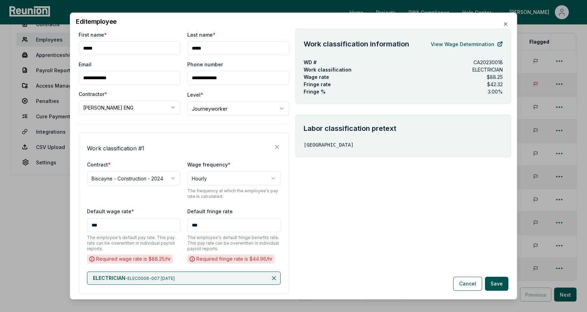
click at [164, 139] on div "**********" at bounding box center [184, 213] width 210 height 161
click at [227, 105] on body "Please visit us on your desktop We're working on making our marketplace mobile-…" at bounding box center [293, 156] width 587 height 423
click at [174, 129] on body "Please visit us on your desktop We're working on making our marketplace mobile-…" at bounding box center [293, 156] width 587 height 423
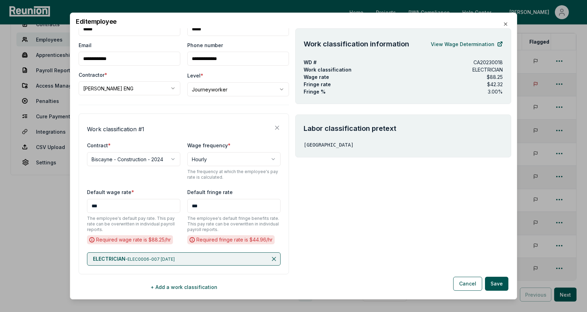
click at [185, 112] on div "**********" at bounding box center [184, 153] width 210 height 282
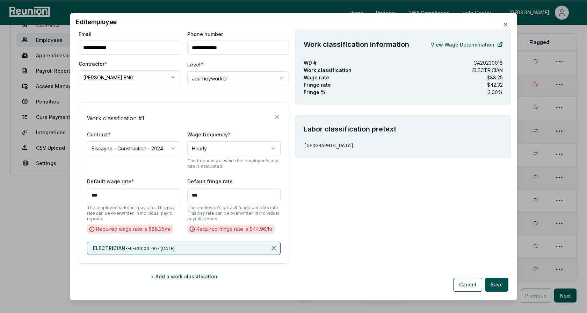
scroll to position [38, 0]
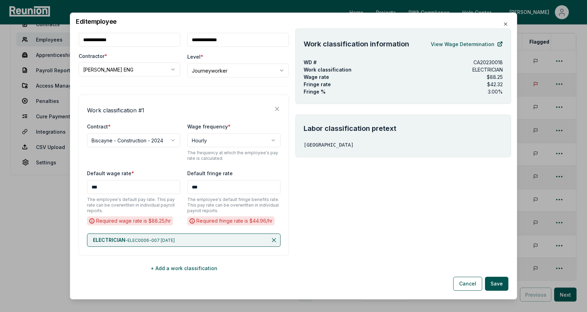
click at [313, 146] on p "SAN FRANCISCO COUNTY" at bounding box center [403, 145] width 199 height 7
click at [368, 143] on p "SAN FRANCISCO COUNTY" at bounding box center [403, 145] width 199 height 7
drag, startPoint x: 504, startPoint y: 84, endPoint x: 302, endPoint y: 74, distance: 201.5
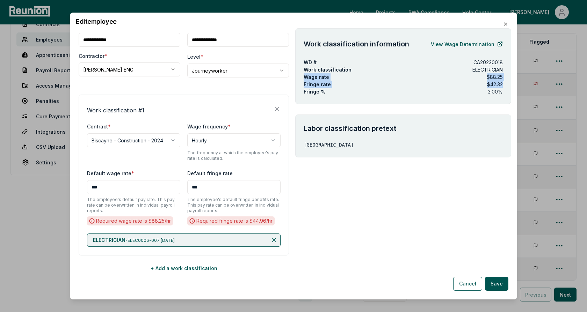
click at [302, 74] on div "Work classification information View Wage Determination WD # CA20230018 Work cl…" at bounding box center [403, 66] width 216 height 76
click at [355, 72] on p "Work classification" at bounding box center [383, 69] width 158 height 7
click at [458, 44] on link "View Wage Determination" at bounding box center [467, 44] width 72 height 14
click at [285, 92] on div "**********" at bounding box center [184, 134] width 210 height 282
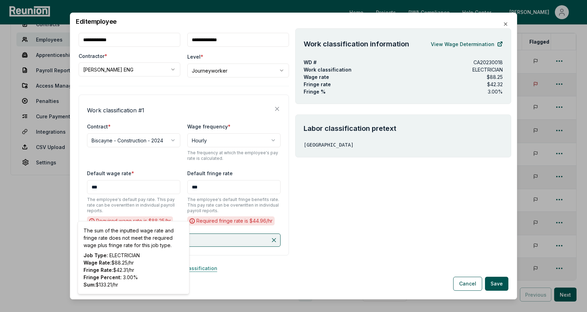
click at [230, 268] on button "+ Add a work classification" at bounding box center [184, 268] width 210 height 14
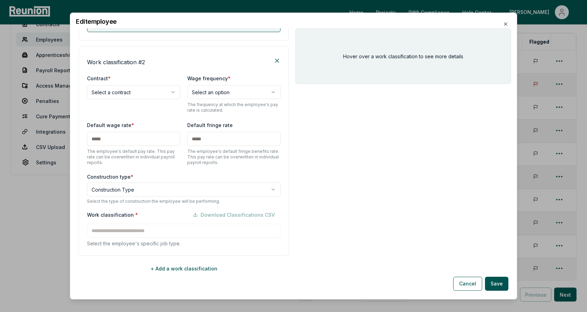
scroll to position [244, 0]
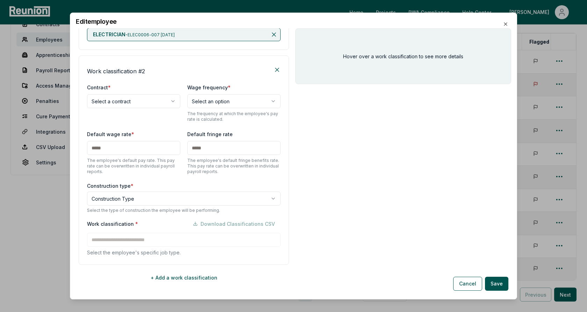
click at [123, 100] on body "Please visit us on your desktop We're working on making our marketplace mobile-…" at bounding box center [293, 156] width 587 height 423
select select "**********"
click at [127, 200] on body "Please visit us on your desktop We're working on making our marketplace mobile-…" at bounding box center [293, 156] width 587 height 423
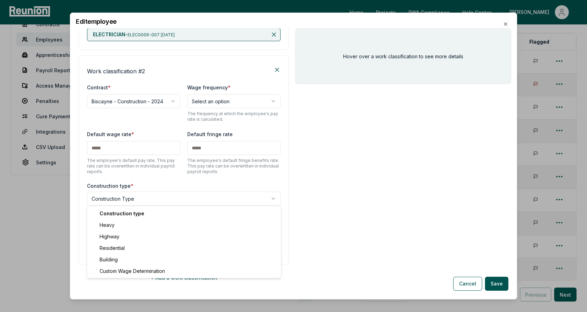
select select "*****"
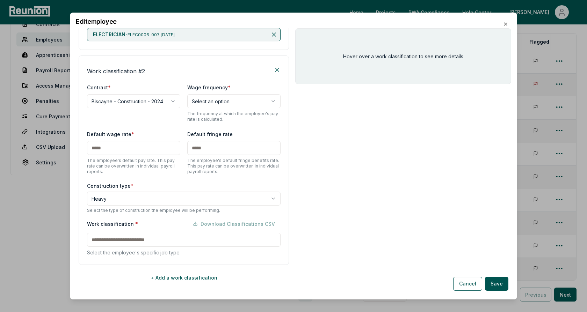
click at [144, 175] on div "**********" at bounding box center [184, 161] width 210 height 210
click at [137, 240] on input at bounding box center [184, 240] width 194 height 14
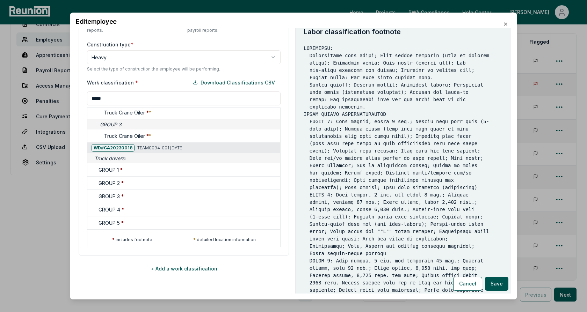
scroll to position [102, 0]
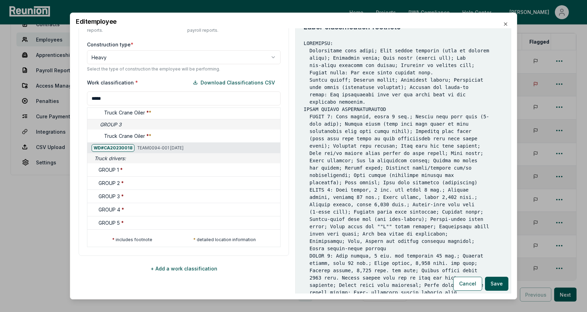
type input "*****"
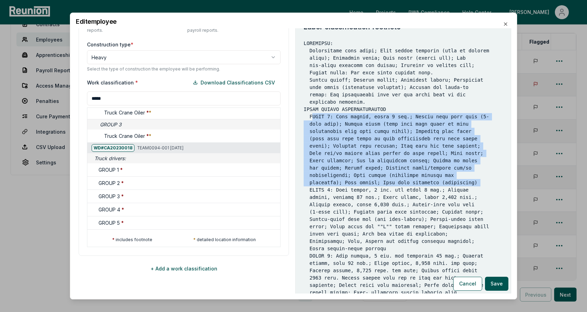
drag, startPoint x: 310, startPoint y: 124, endPoint x: 480, endPoint y: 187, distance: 182.2
click at [480, 187] on pre at bounding box center [403, 242] width 199 height 404
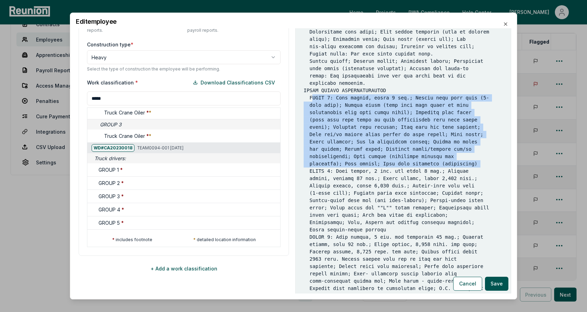
scroll to position [190, 0]
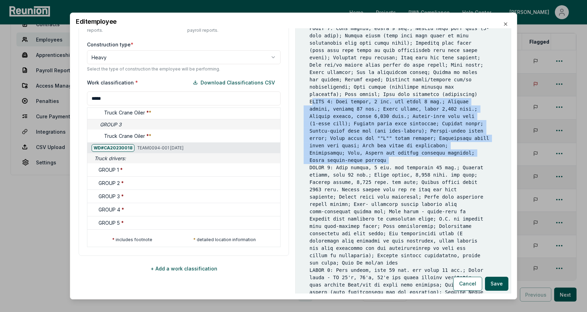
drag, startPoint x: 309, startPoint y: 108, endPoint x: 453, endPoint y: 165, distance: 154.4
click at [453, 165] on pre at bounding box center [403, 153] width 199 height 404
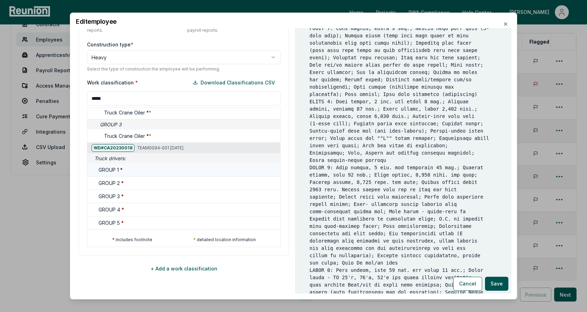
click at [158, 166] on div "GROUP 1 *" at bounding box center [188, 169] width 179 height 7
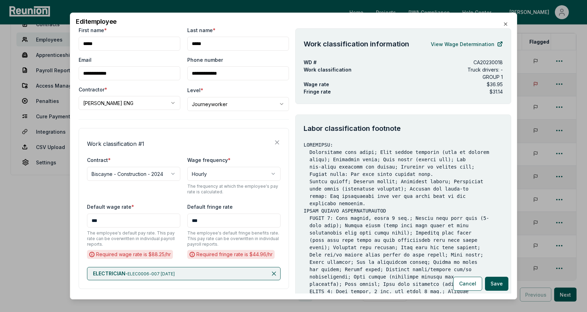
scroll to position [0, 0]
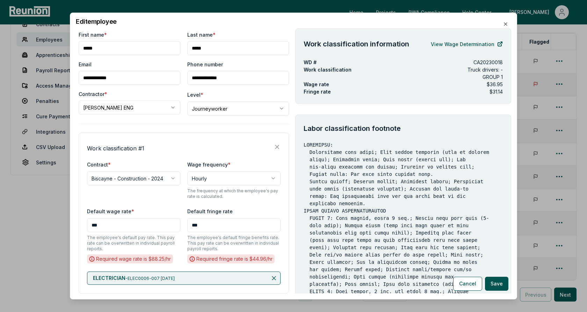
click at [173, 126] on div "**********" at bounding box center [184, 255] width 210 height 449
click at [466, 285] on button "Cancel" at bounding box center [467, 284] width 29 height 14
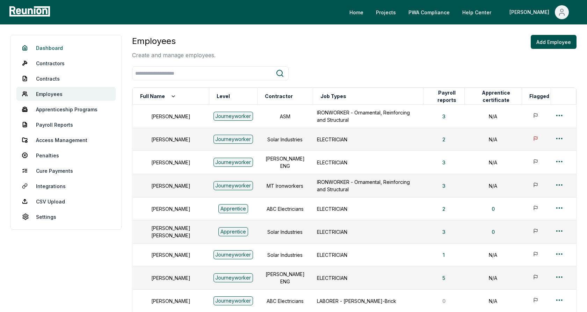
click at [50, 46] on link "Dashboard" at bounding box center [65, 48] width 99 height 14
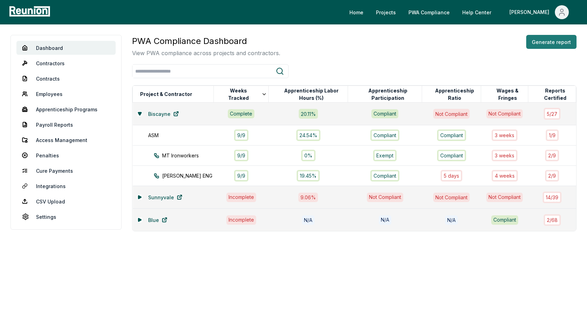
click at [541, 45] on button "Generate report" at bounding box center [551, 42] width 50 height 14
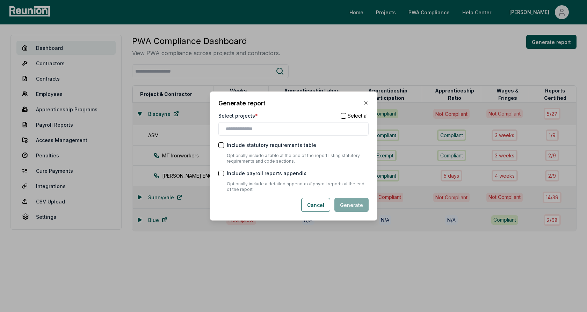
click at [274, 133] on div at bounding box center [293, 129] width 150 height 14
click at [267, 131] on input "text" at bounding box center [295, 128] width 138 height 7
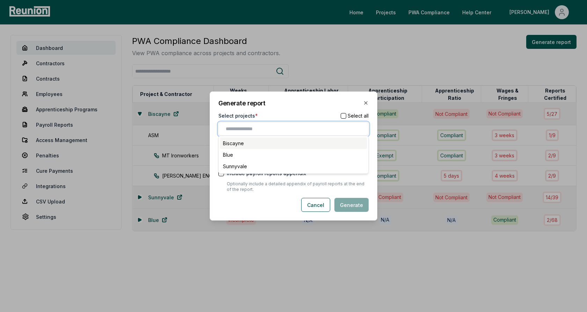
click at [255, 145] on div "Biscayne" at bounding box center [293, 144] width 147 height 12
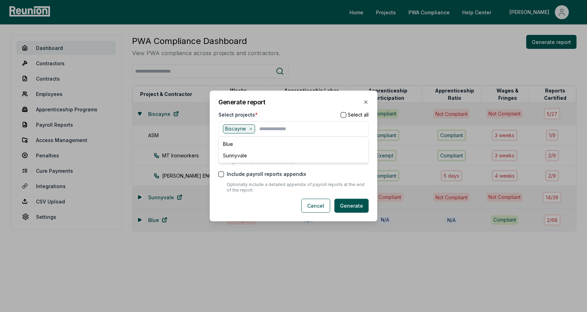
click at [279, 114] on div "Select projects * Select all" at bounding box center [293, 114] width 150 height 7
click at [327, 145] on div "Include statutory requirements table" at bounding box center [293, 146] width 150 height 7
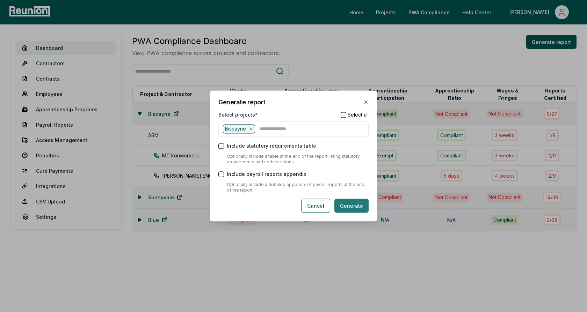
click at [353, 209] on button "Generate" at bounding box center [351, 206] width 34 height 14
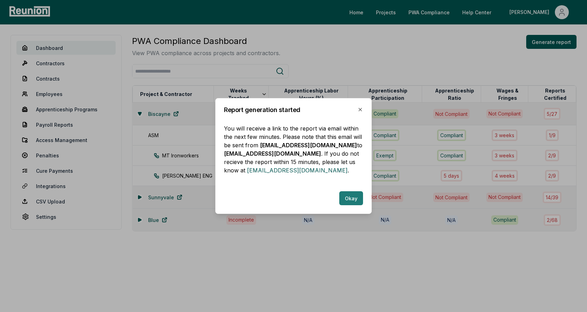
click at [350, 195] on button "Okay" at bounding box center [351, 198] width 24 height 14
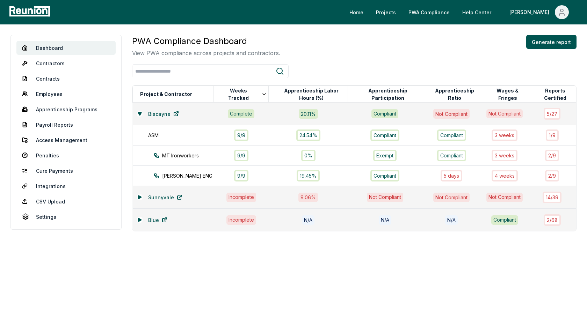
click at [371, 57] on div "PWA Compliance Dashboard View PWA compliance across projects and contractors. G…" at bounding box center [354, 46] width 444 height 22
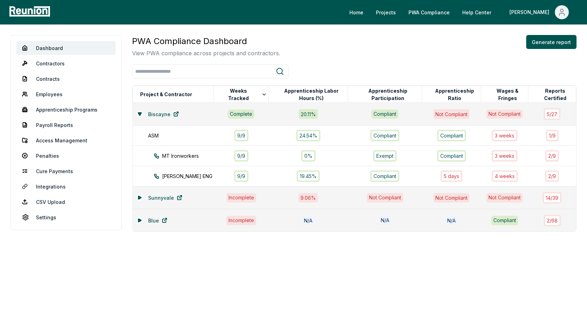
click at [390, 46] on div "PWA Compliance Dashboard View PWA compliance across projects and contractors. G…" at bounding box center [354, 46] width 444 height 22
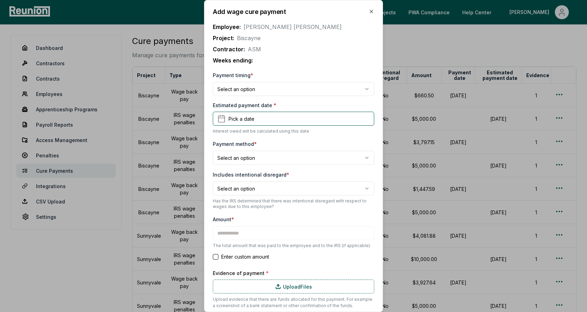
click at [318, 15] on div "Add wage cure payment Employee: Alice Smith Project: Biscayne Contractor: ASM W…" at bounding box center [293, 38] width 161 height 59
type input "*******"
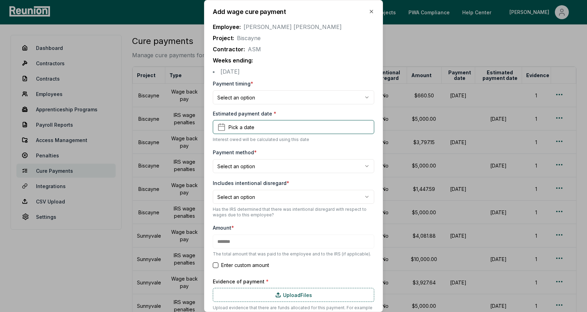
click at [261, 95] on body "Please visit us on your desktop We're working on making our marketplace mobile-…" at bounding box center [293, 215] width 587 height 431
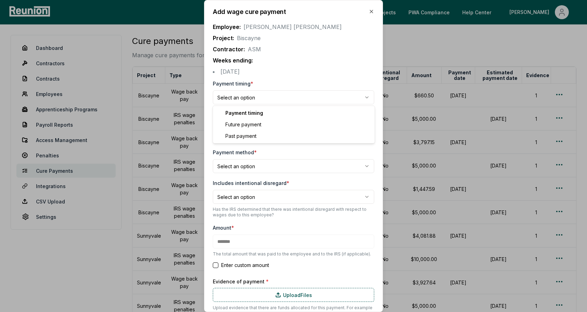
select select "**********"
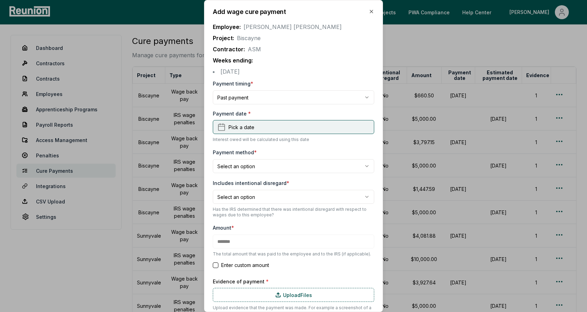
click at [245, 129] on span "Pick a date" at bounding box center [242, 127] width 26 height 7
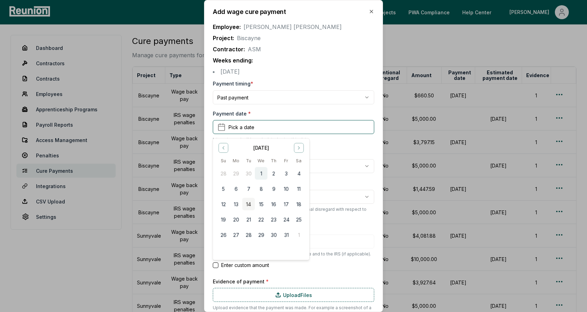
click at [263, 174] on button "1" at bounding box center [261, 173] width 13 height 13
type input "*******"
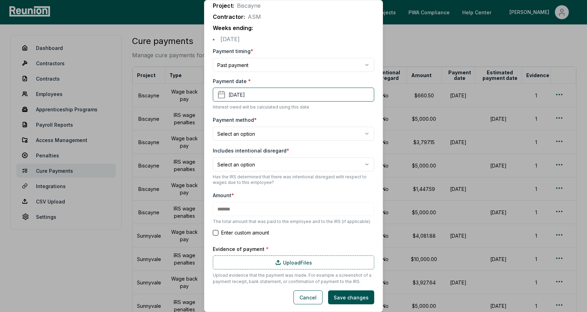
scroll to position [33, 0]
click at [258, 137] on body "Please visit us on your desktop We're working on making our marketplace mobile-…" at bounding box center [293, 215] width 587 height 431
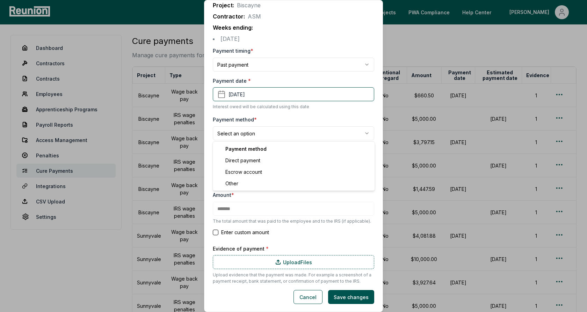
select select "**********"
click at [266, 150] on label "Includes intentional disregard *" at bounding box center [251, 150] width 77 height 6
click at [241, 164] on body "Please visit us on your desktop We're working on making our marketplace mobile-…" at bounding box center [293, 215] width 587 height 431
select select "*****"
type input "*******"
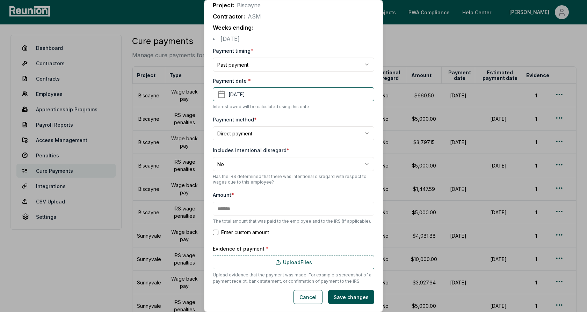
click at [272, 151] on label "Includes intentional disregard *" at bounding box center [251, 150] width 77 height 6
click at [309, 299] on button "Cancel" at bounding box center [308, 297] width 29 height 14
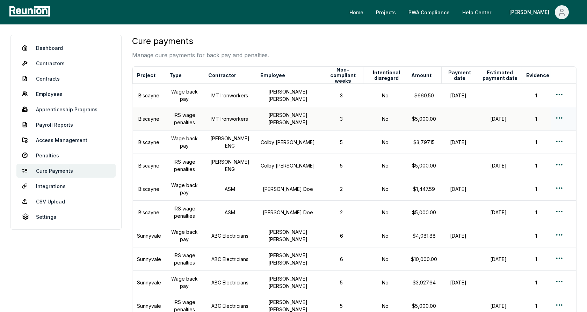
click at [250, 115] on td "MT Ironworkers" at bounding box center [230, 118] width 52 height 23
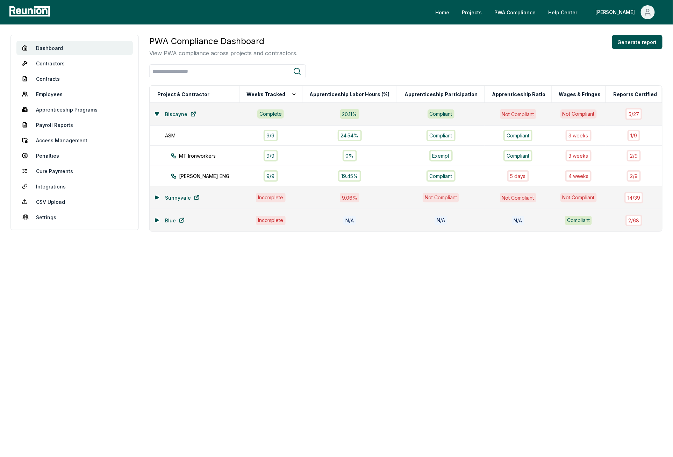
click at [457, 65] on div at bounding box center [405, 71] width 513 height 14
click at [487, 13] on link "Projects" at bounding box center [471, 12] width 31 height 14
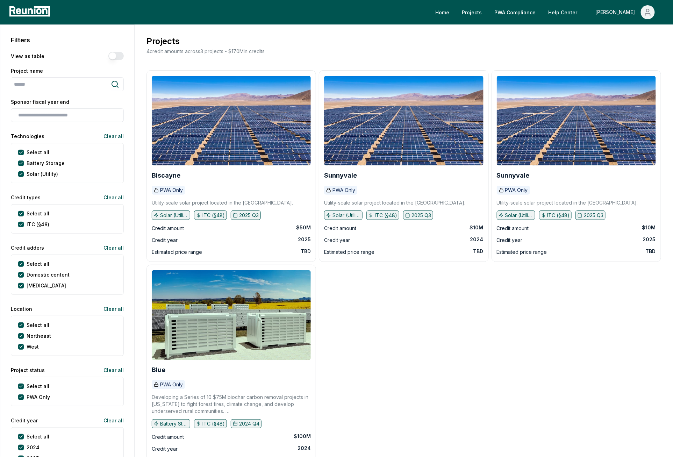
click at [648, 17] on span "Main" at bounding box center [648, 12] width 14 height 14
click at [623, 62] on div "Log out" at bounding box center [632, 58] width 67 height 20
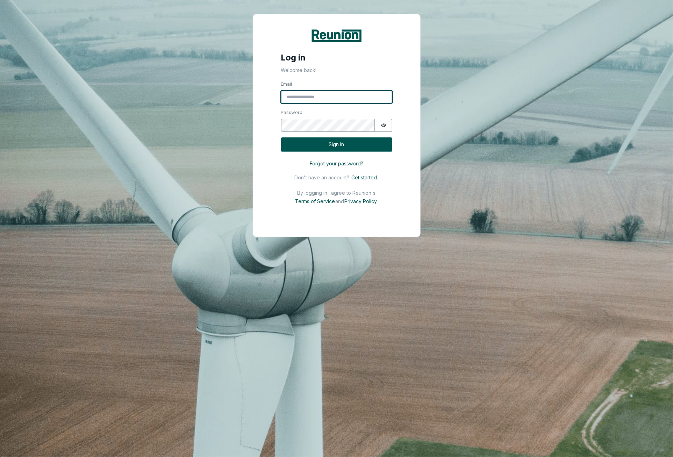
click at [331, 102] on input "Email" at bounding box center [336, 97] width 111 height 13
type input "**********"
click at [339, 143] on button "Sign in" at bounding box center [336, 144] width 111 height 14
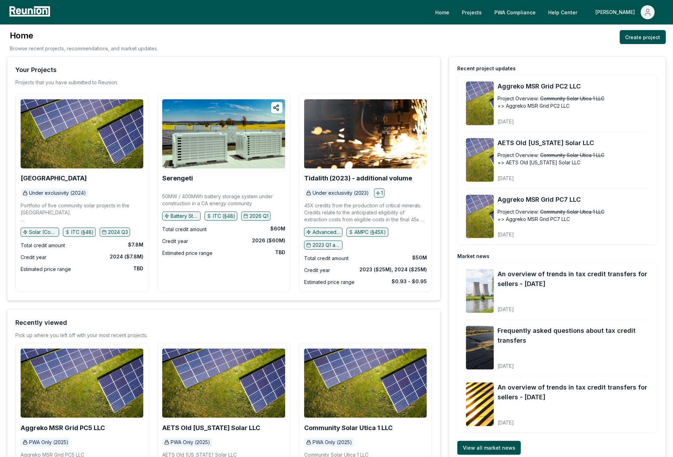
click at [443, 34] on div "Home Browse recent projects, recommendations, and market updates. Create project" at bounding box center [336, 43] width 659 height 26
click at [466, 41] on div "Home Browse recent projects, recommendations, and market updates. Create project" at bounding box center [336, 43] width 659 height 26
click at [487, 14] on link "Projects" at bounding box center [471, 12] width 31 height 14
